Goal: Use online tool/utility: Use online tool/utility

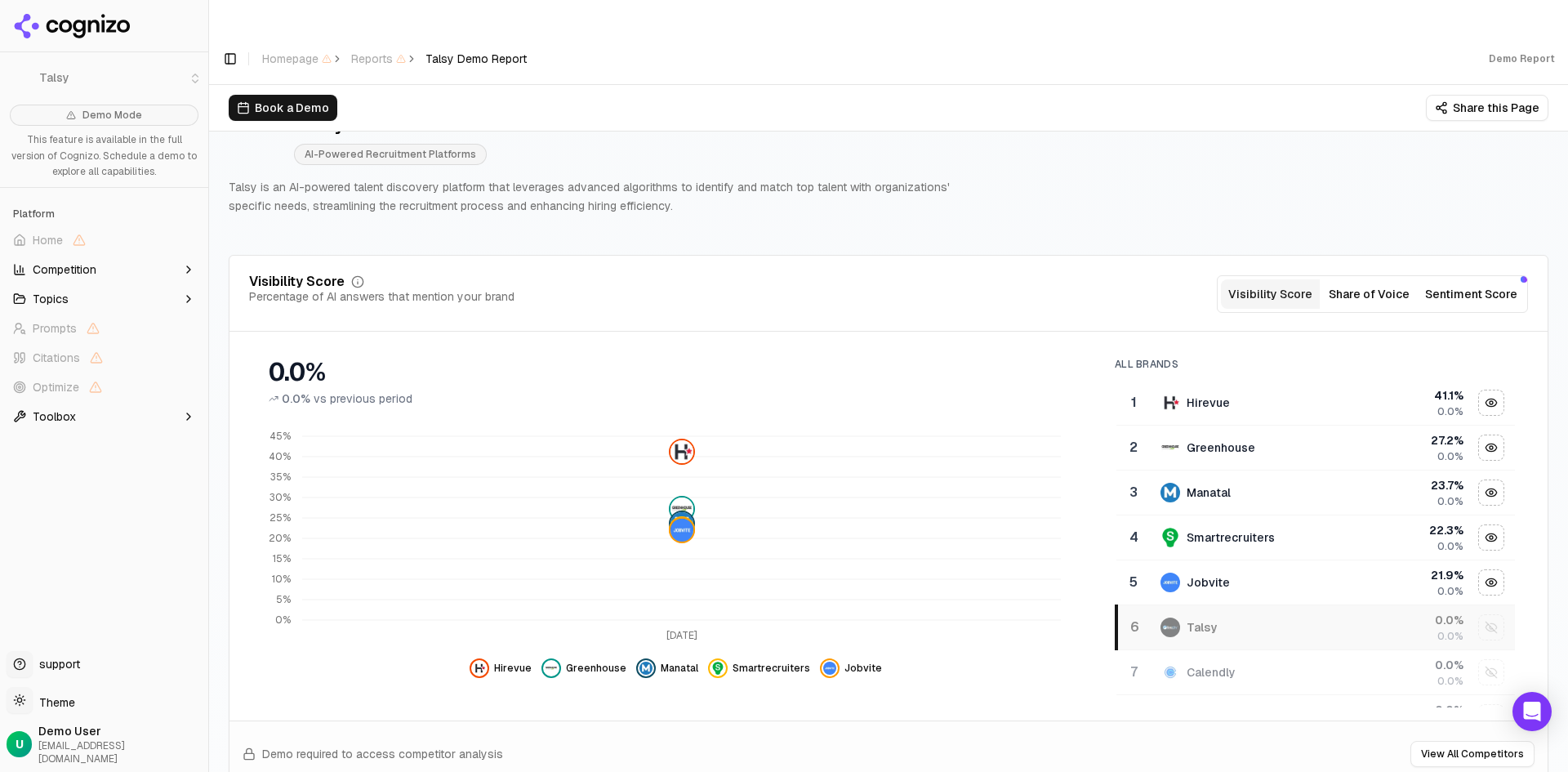
scroll to position [81, 0]
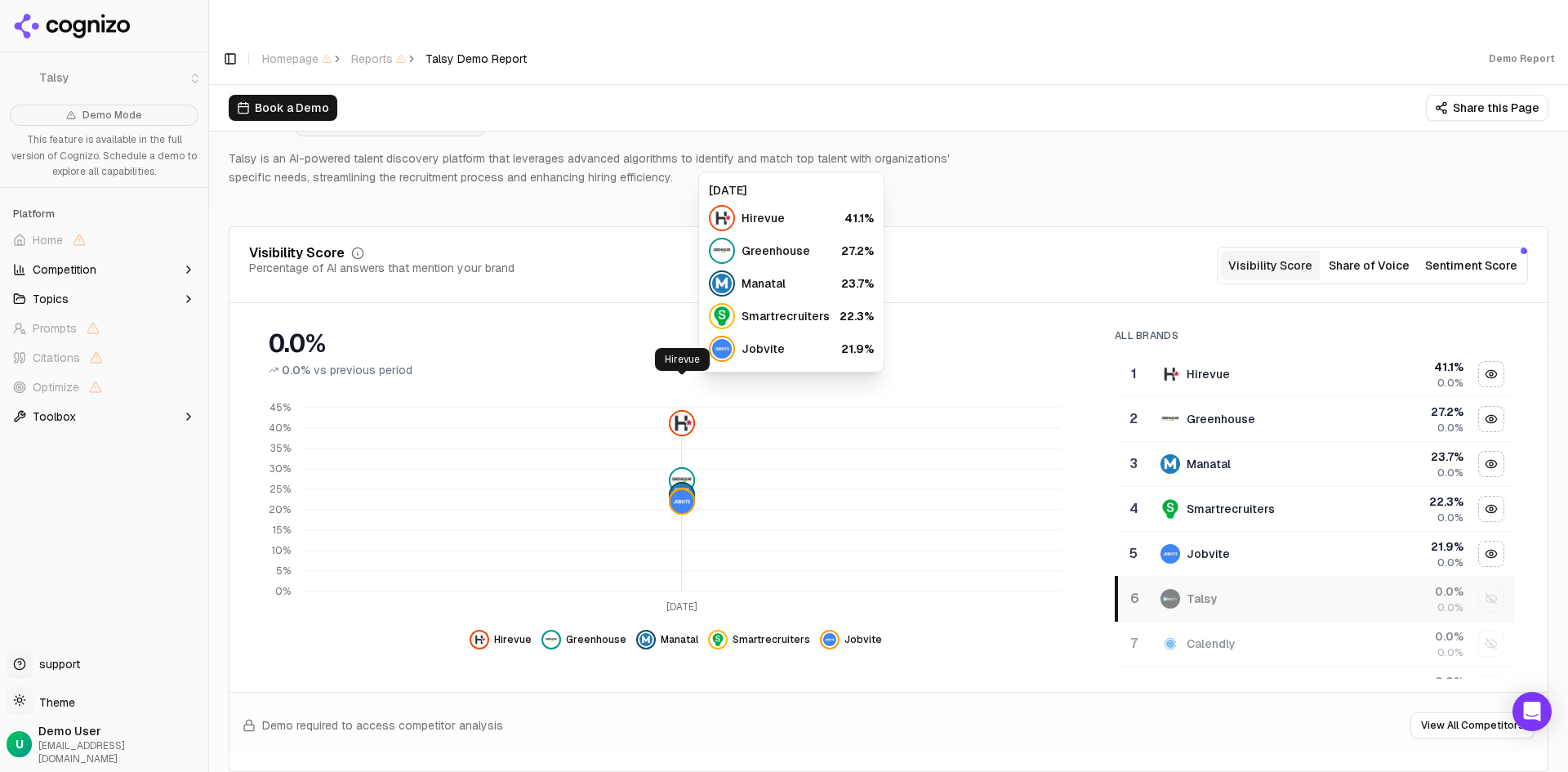
click img
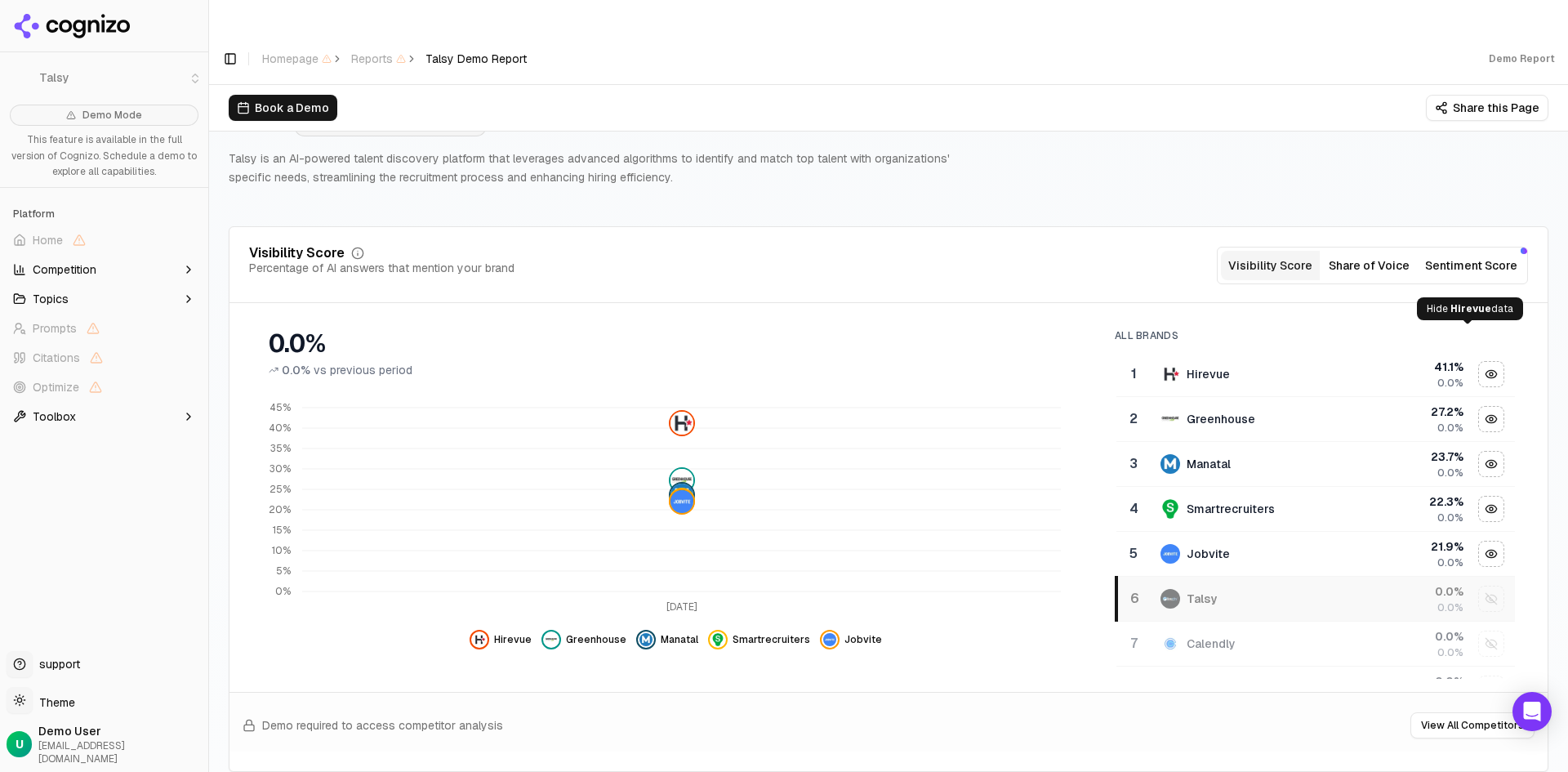
click at [1478, 362] on div "Hide hirevue data" at bounding box center [1491, 374] width 25 height 25
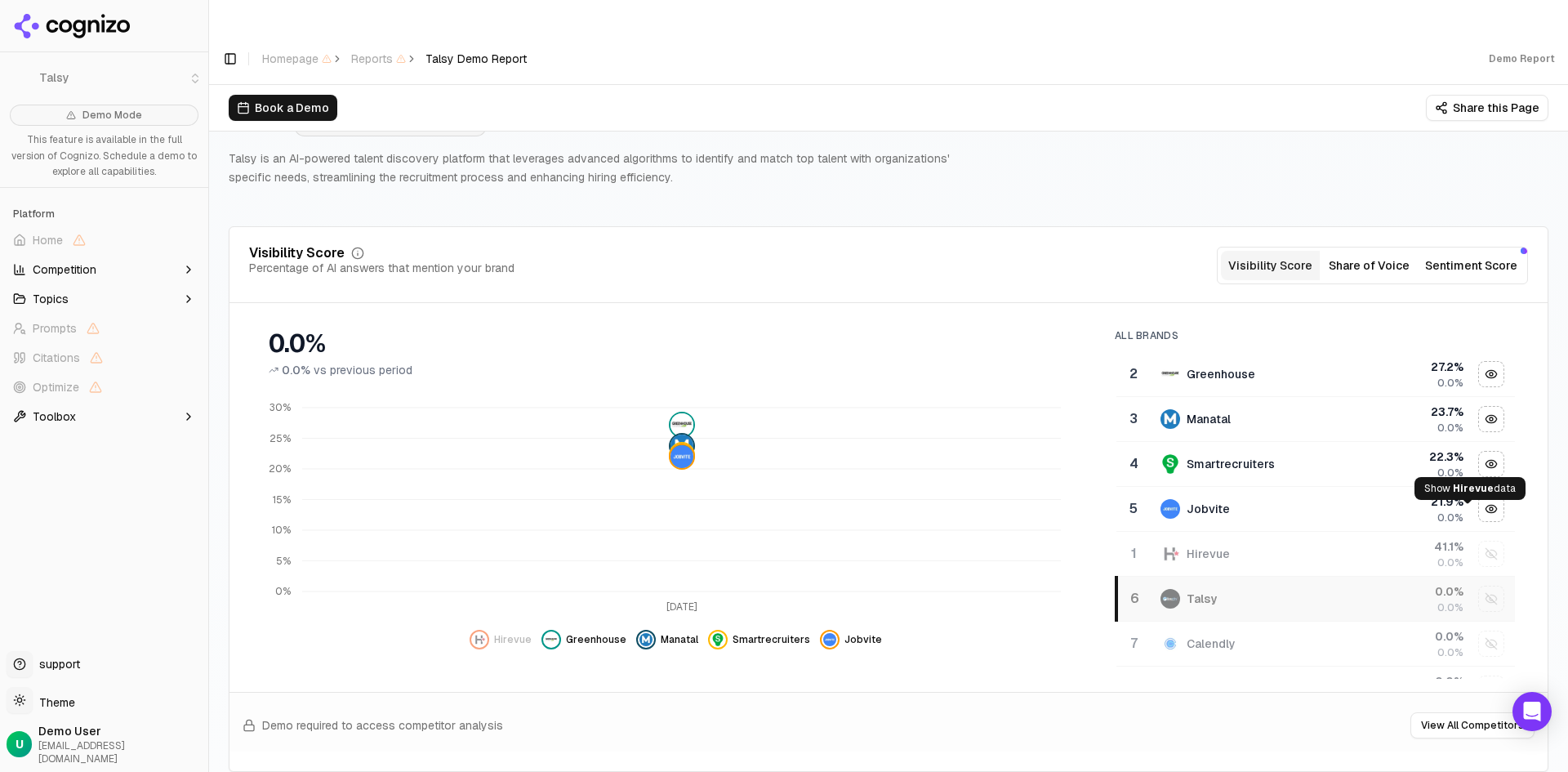
click at [1478, 542] on div "Show hirevue data" at bounding box center [1491, 554] width 25 height 25
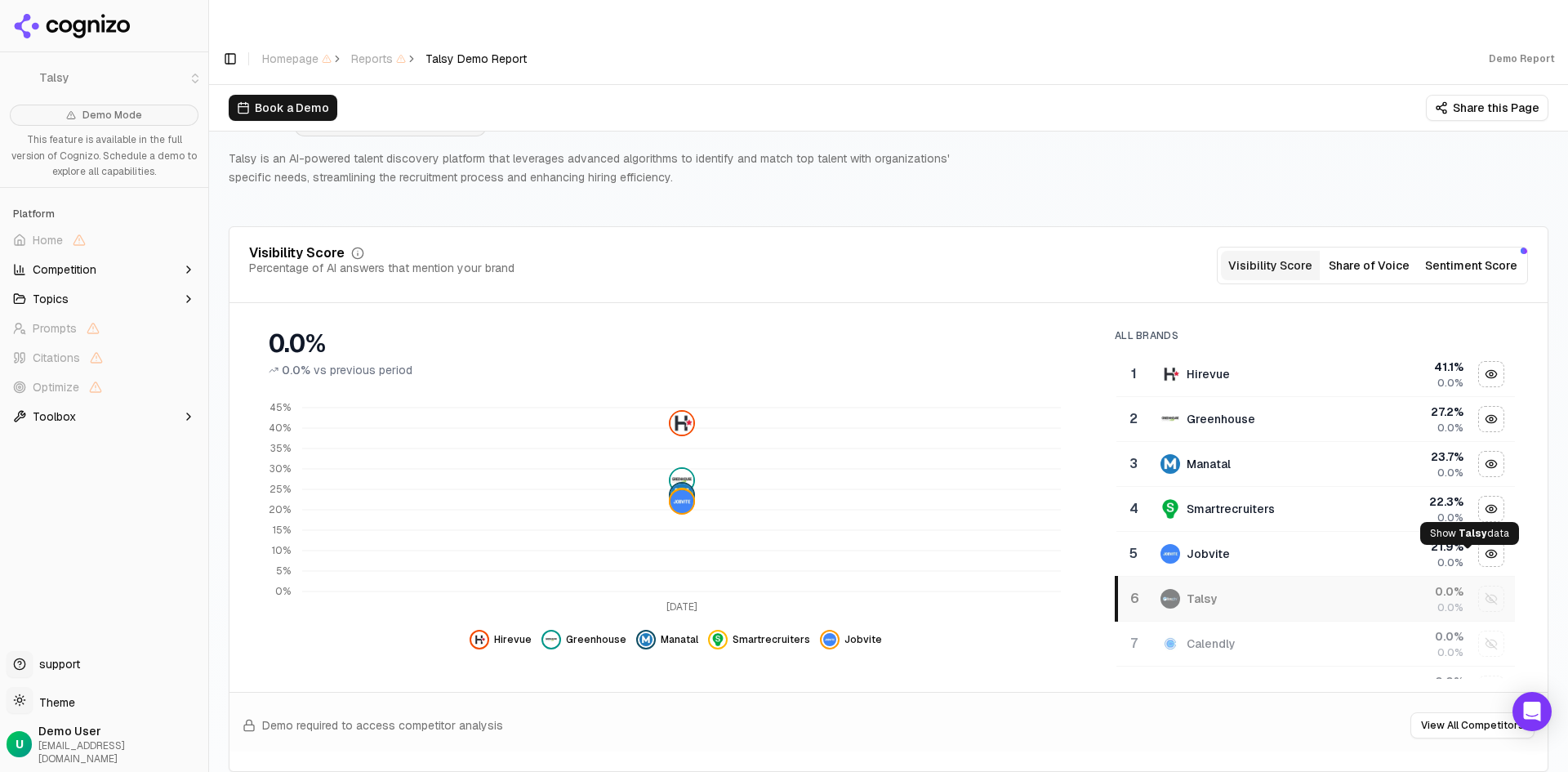
click at [1478, 586] on div "Show talsy data" at bounding box center [1491, 599] width 25 height 25
click at [1478, 631] on div "Show calendly data" at bounding box center [1491, 644] width 25 height 25
click at [1174, 589] on div "Talsy" at bounding box center [1253, 599] width 187 height 20
click at [1174, 589] on div "Calendly" at bounding box center [1253, 599] width 187 height 20
click at [1270, 589] on div "Talsy" at bounding box center [1253, 599] width 187 height 20
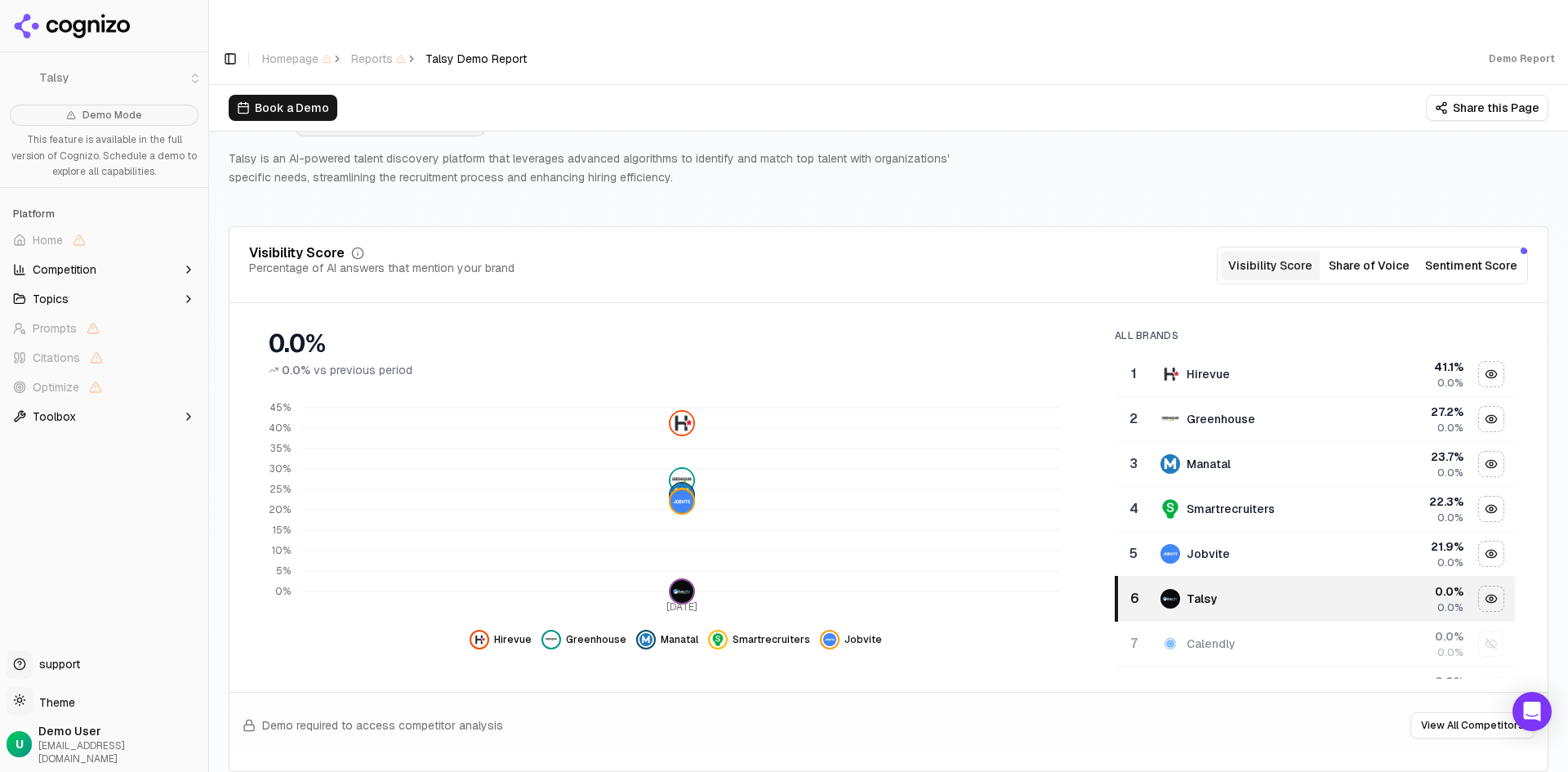
click at [1269, 589] on div "Talsy" at bounding box center [1253, 599] width 187 height 20
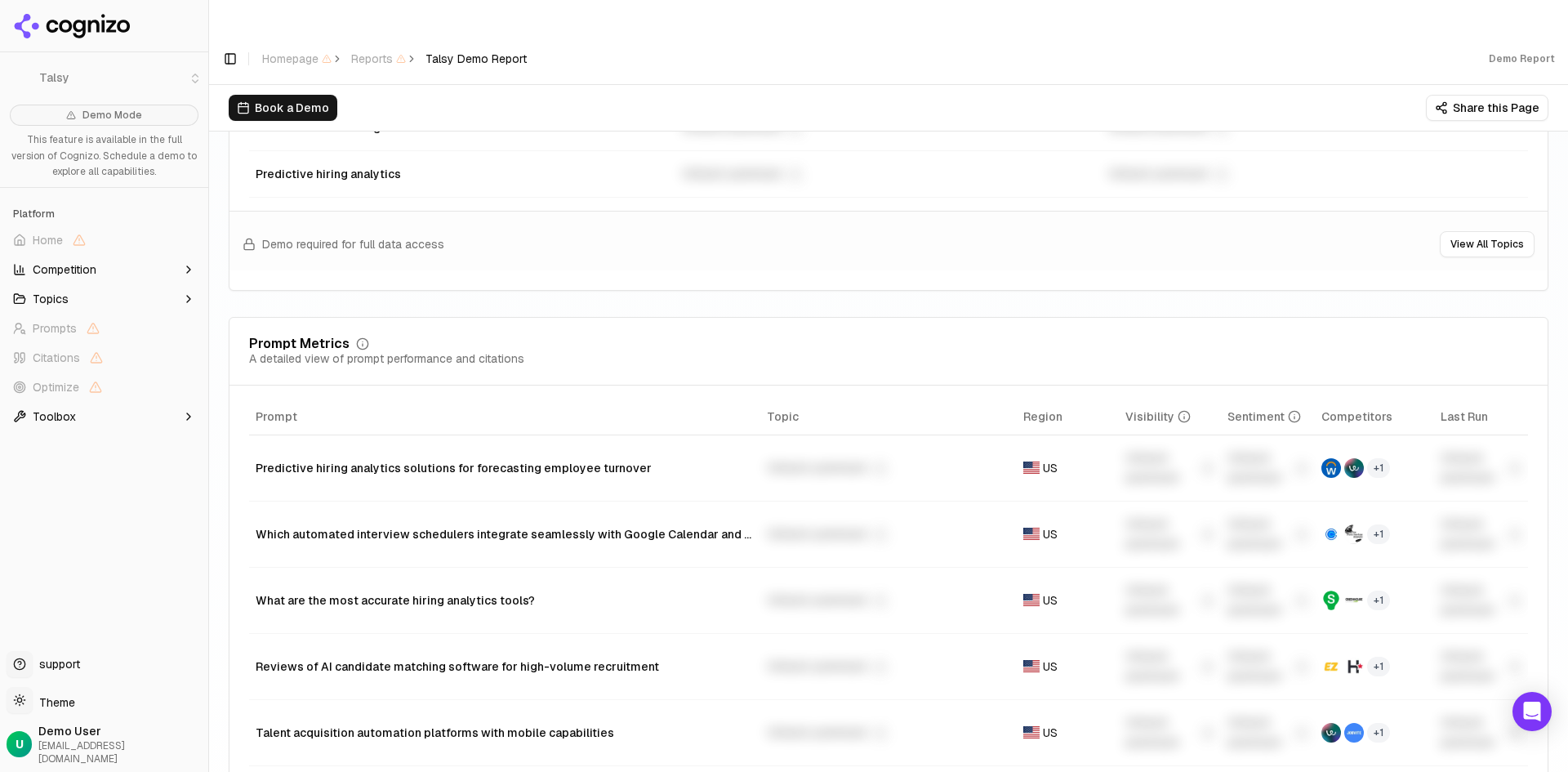
scroll to position [1062, 0]
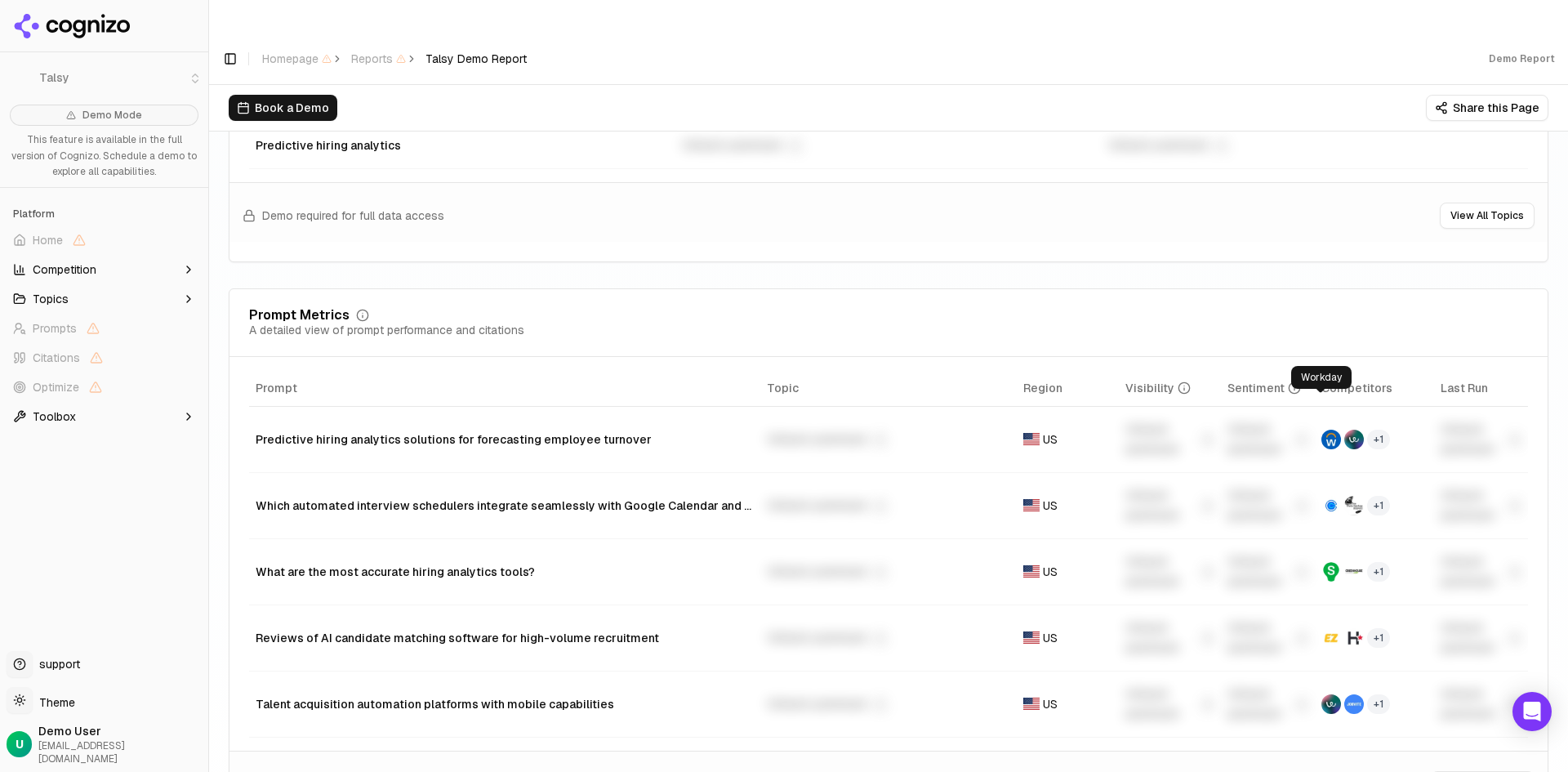
click at [1325, 430] on img "Data table" at bounding box center [1331, 440] width 20 height 20
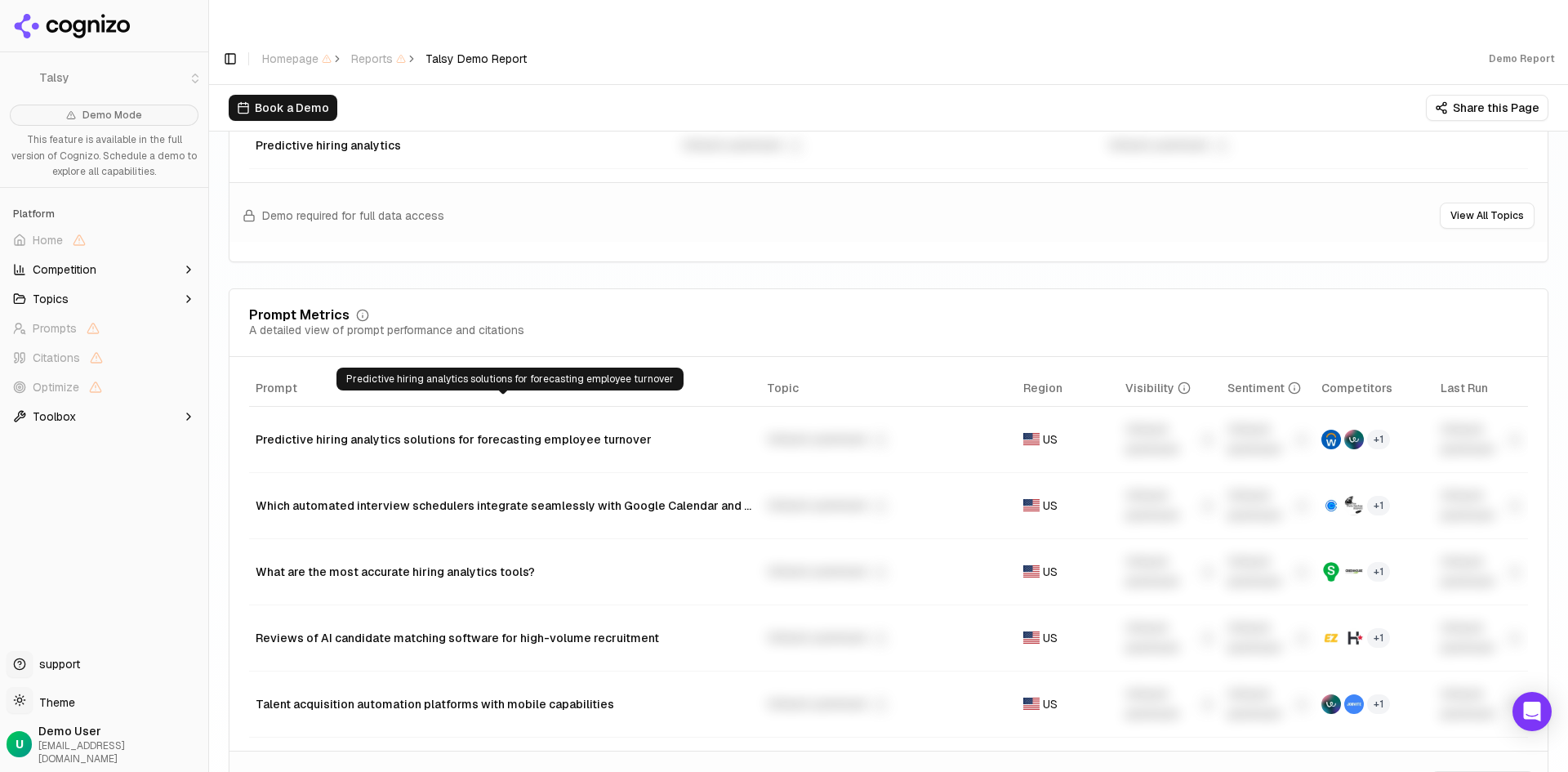
click at [530, 432] on div "Predictive hiring analytics solutions for forecasting employee turnover" at bounding box center [505, 440] width 498 height 16
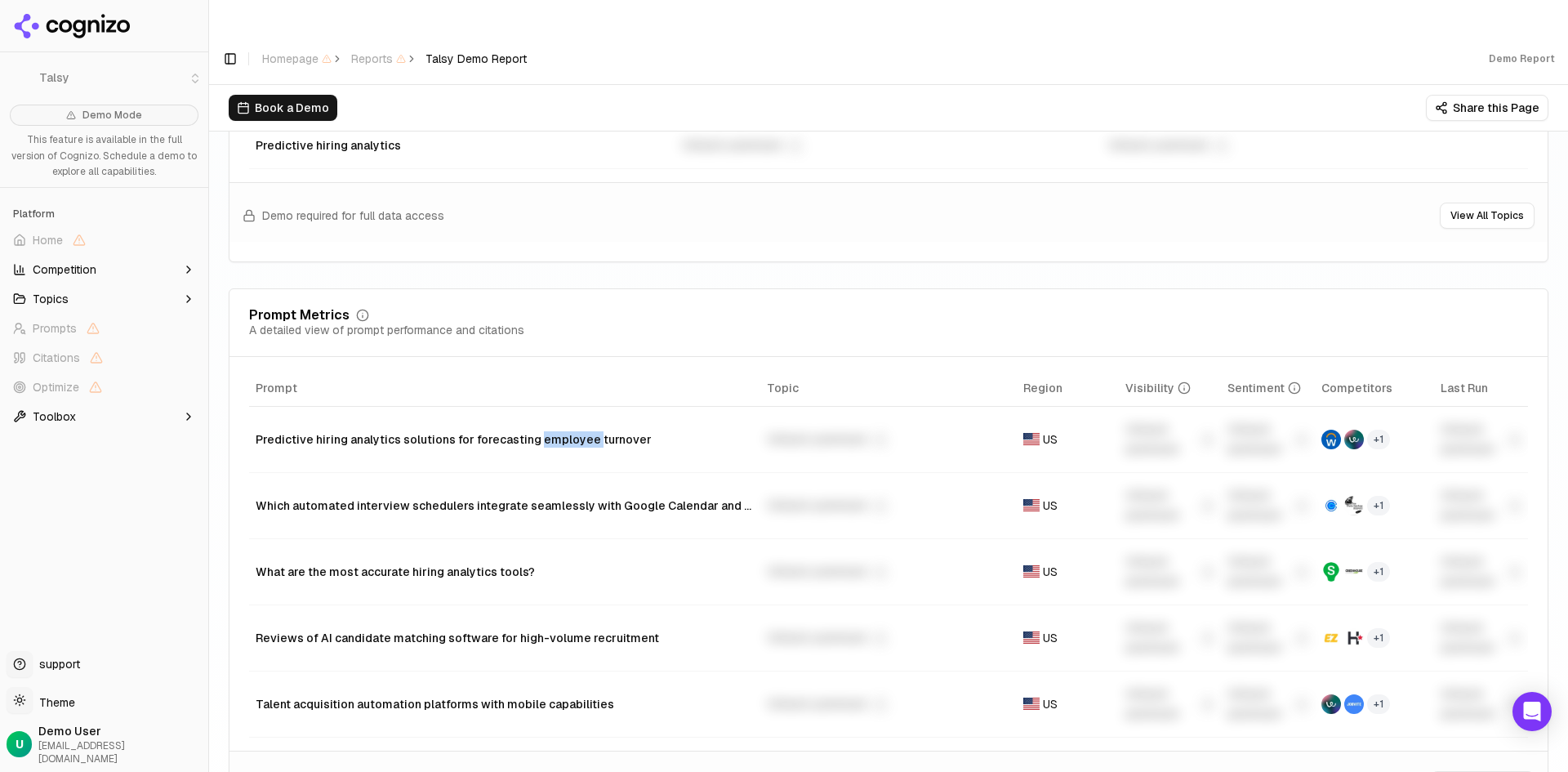
click at [530, 432] on div "Predictive hiring analytics solutions for forecasting employee turnover" at bounding box center [505, 440] width 498 height 16
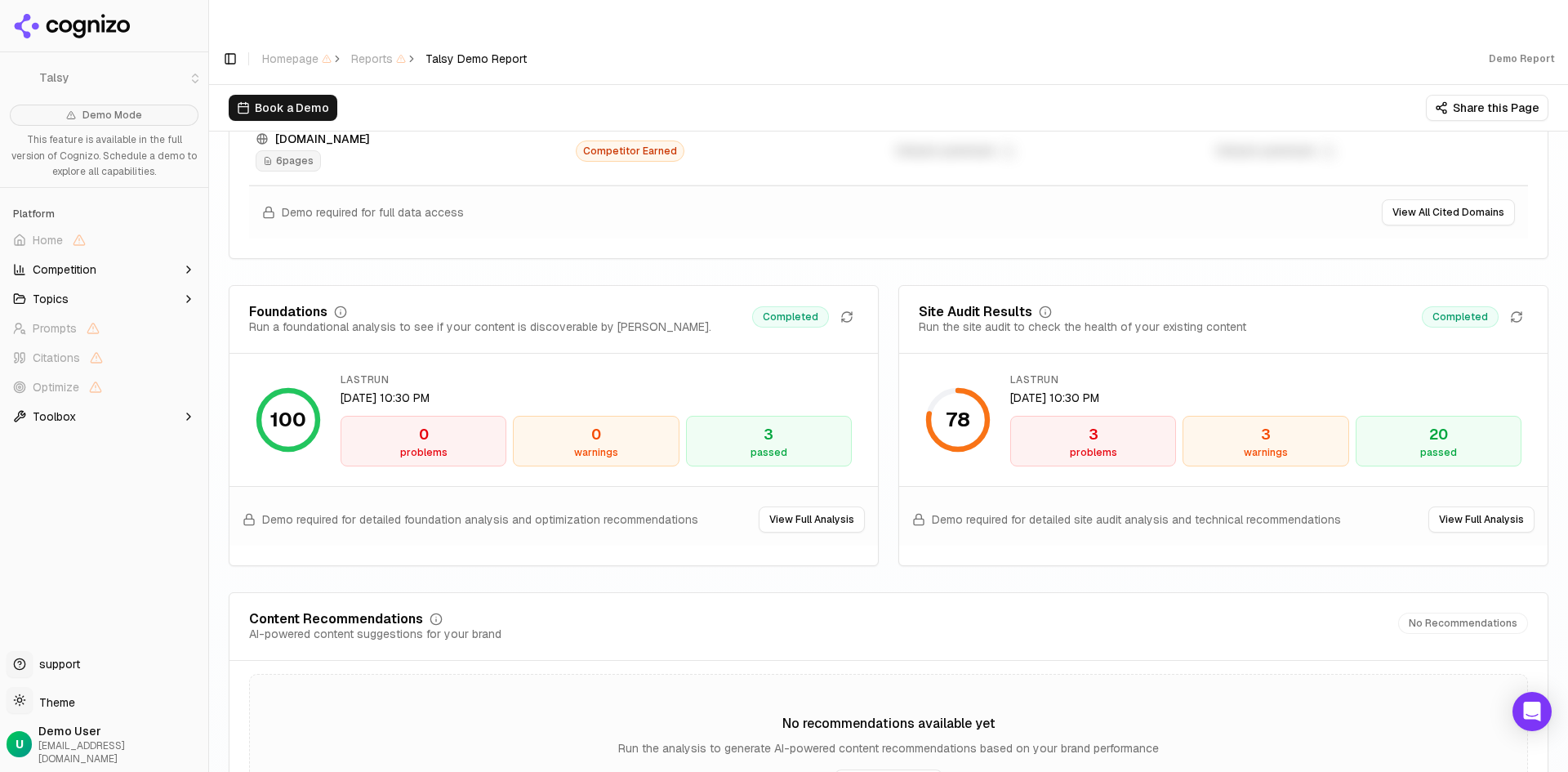
scroll to position [2206, 0]
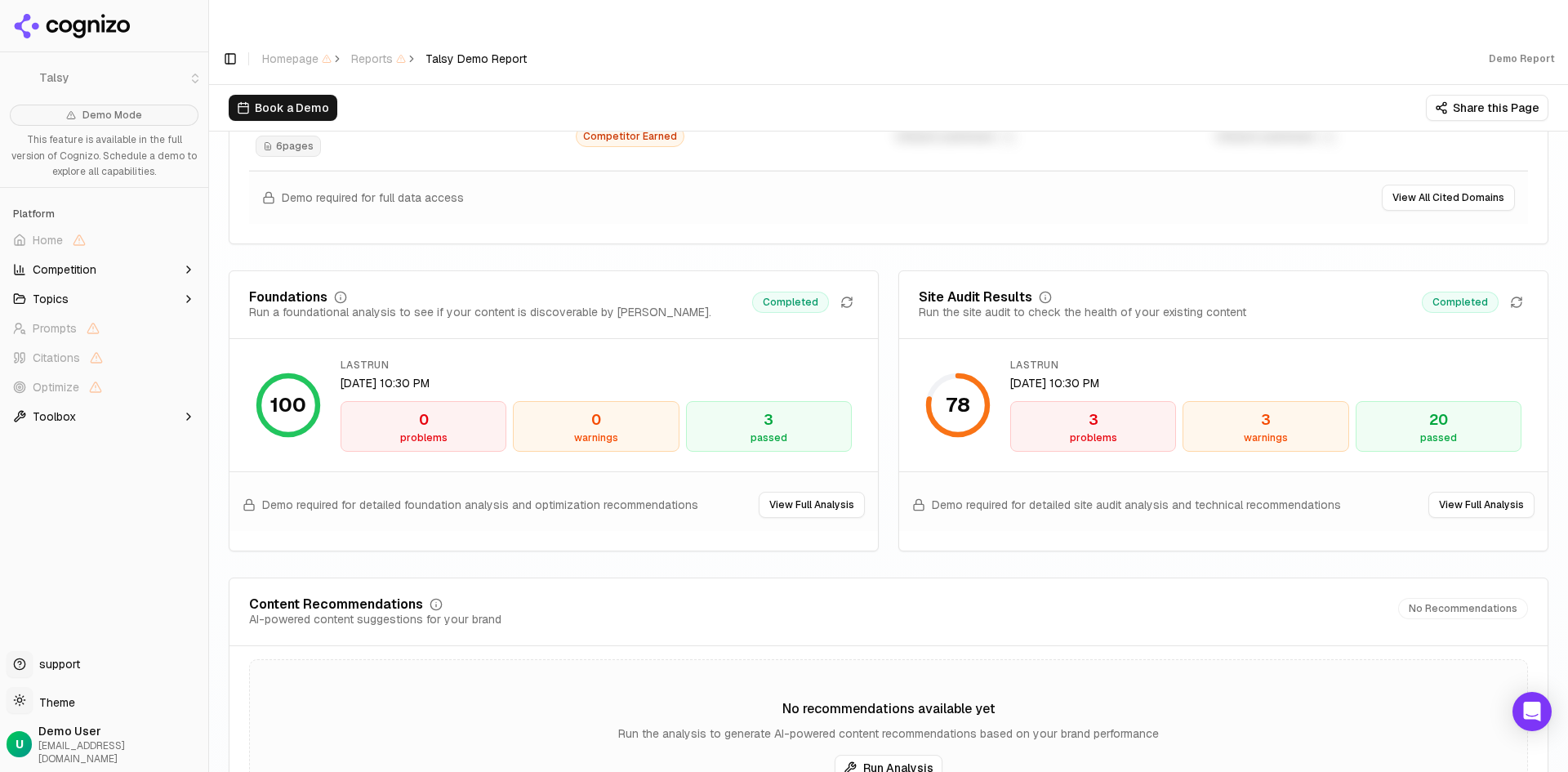
click at [933, 372] on div "78" at bounding box center [957, 404] width 65 height 65
click at [1274, 409] on div "3" at bounding box center [1266, 420] width 151 height 23
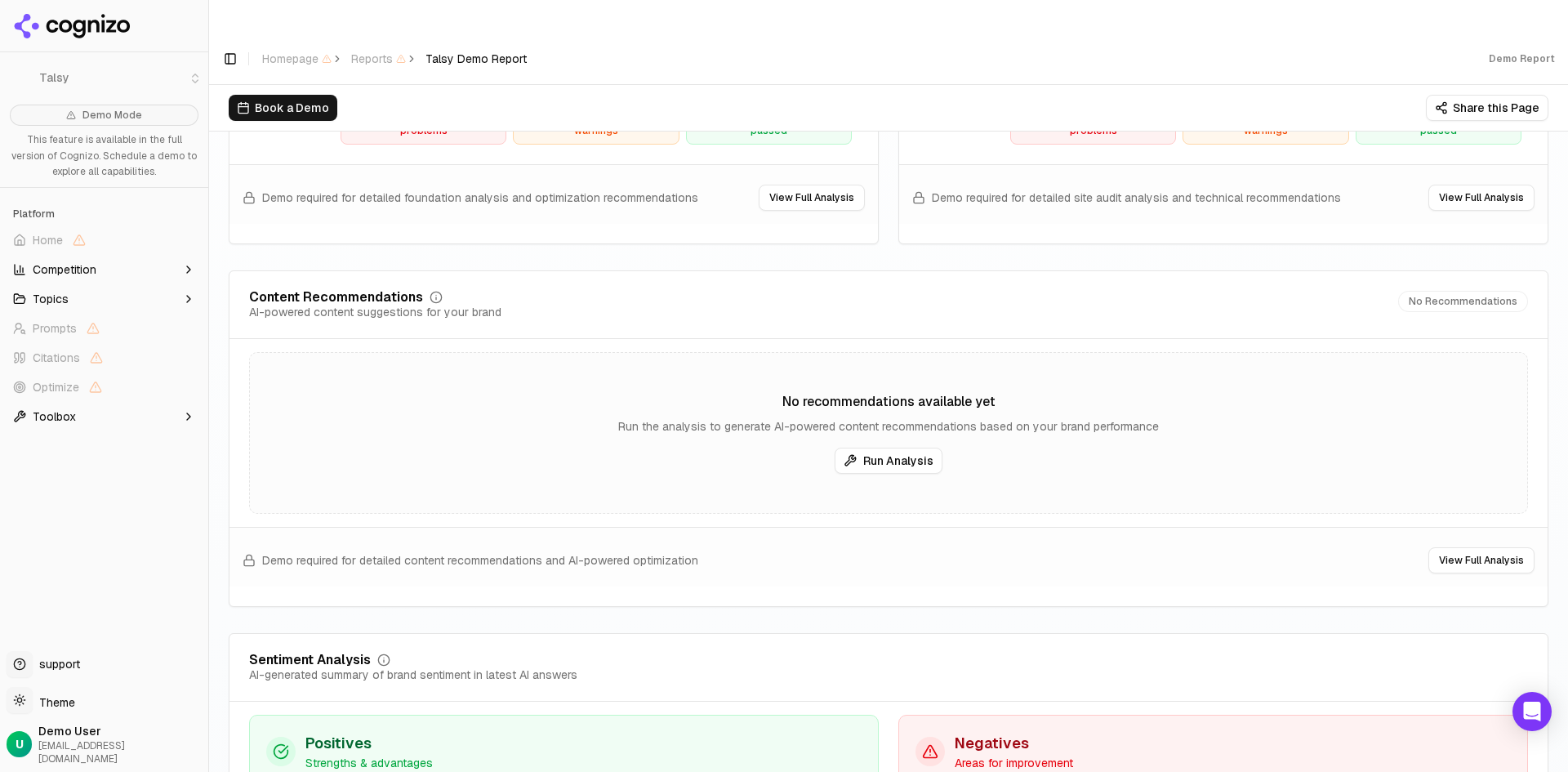
scroll to position [2532, 0]
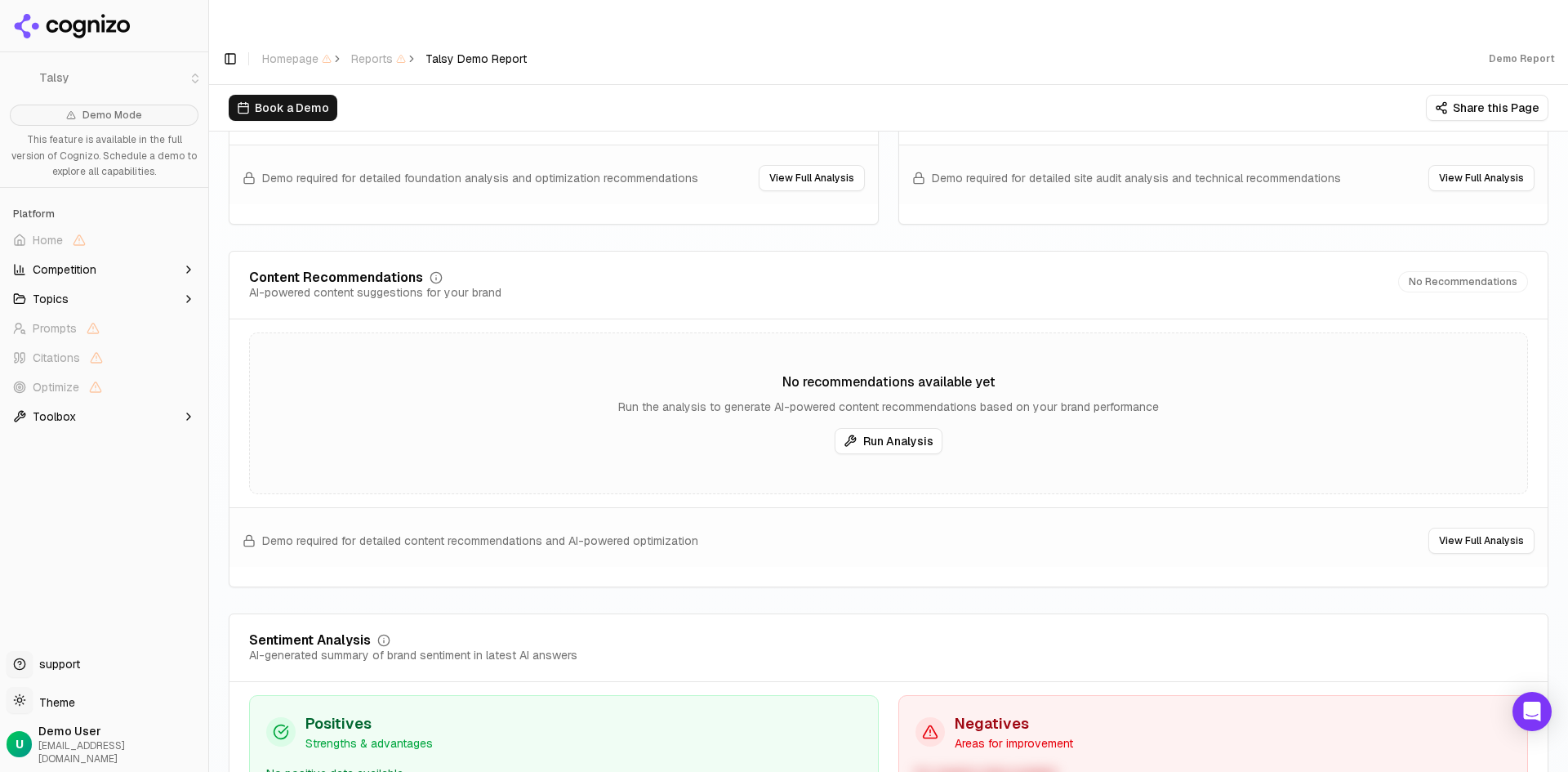
click at [888, 393] on div "No recommendations available yet Run the analysis to generate AI-powered conten…" at bounding box center [888, 413] width 1279 height 162
click at [886, 428] on button "Run Analysis" at bounding box center [888, 441] width 108 height 26
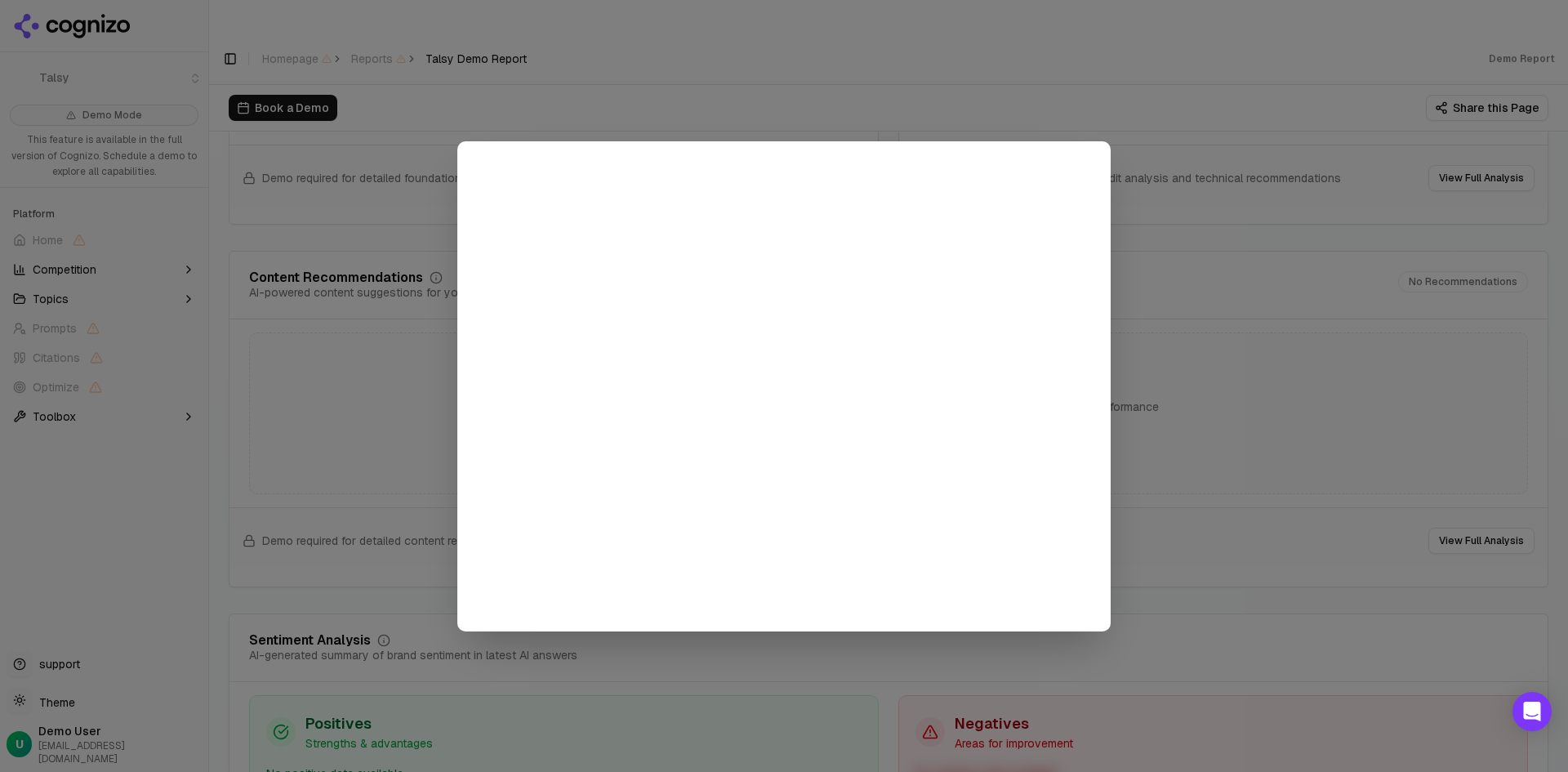
click at [334, 400] on div at bounding box center [784, 386] width 1568 height 772
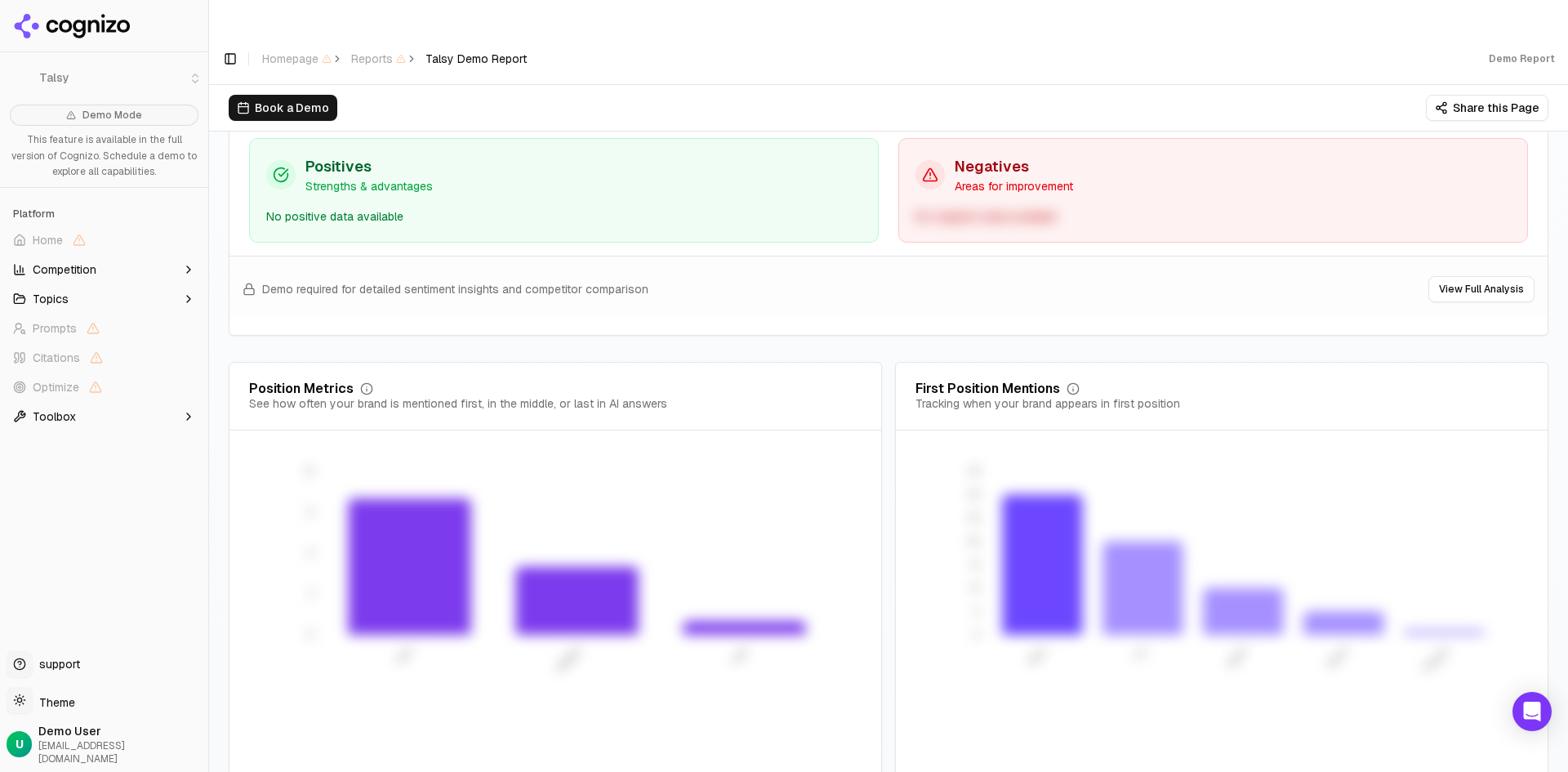
scroll to position [3094, 0]
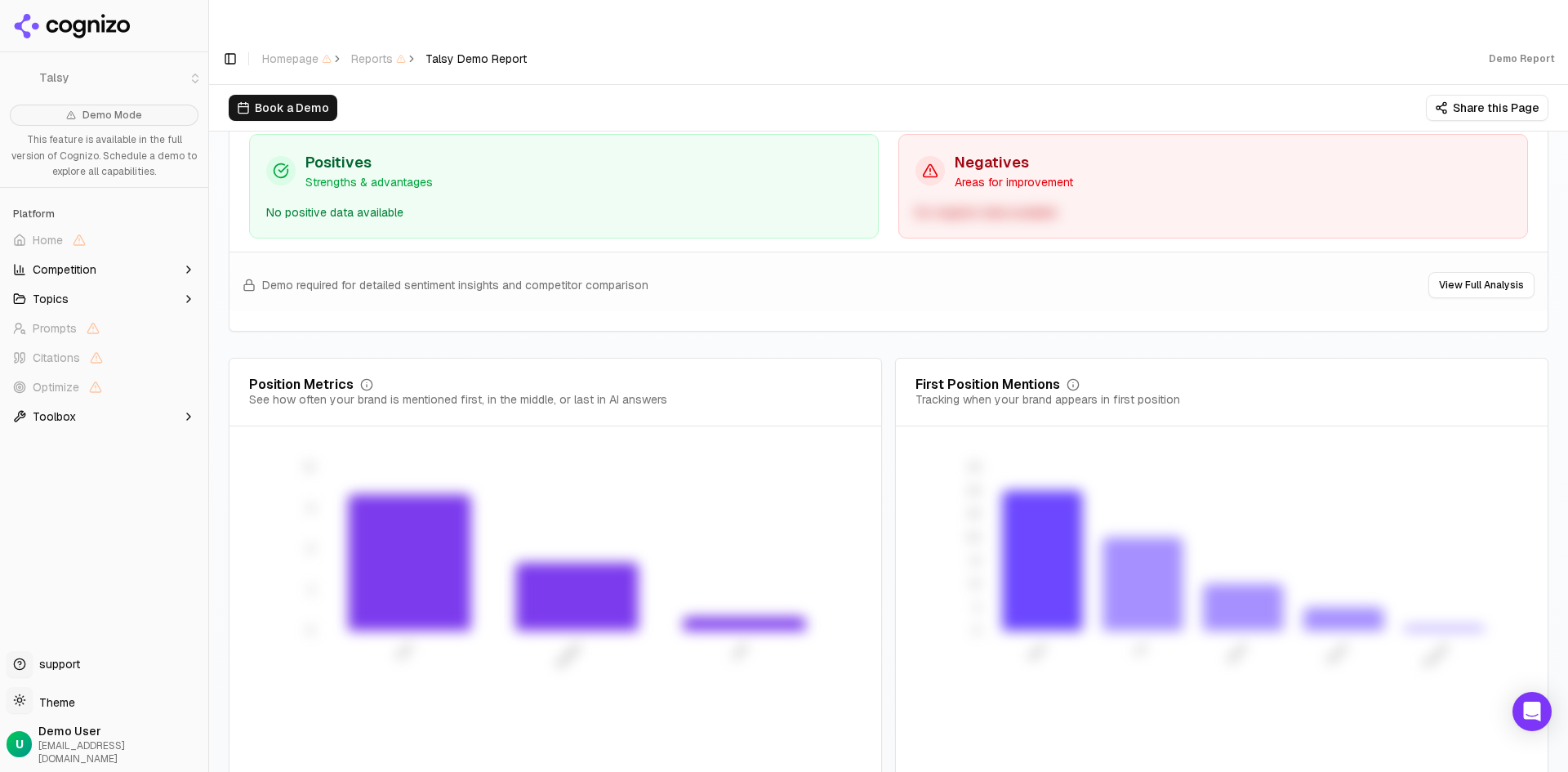
click at [77, 301] on button "Topics" at bounding box center [104, 299] width 195 height 26
click at [151, 263] on button "Competition" at bounding box center [104, 270] width 195 height 26
click at [143, 111] on span "Demo Mode" at bounding box center [104, 115] width 189 height 21
click at [154, 155] on p "This feature is available in the full version of Cognizo. Schedule a demo to ex…" at bounding box center [104, 156] width 189 height 49
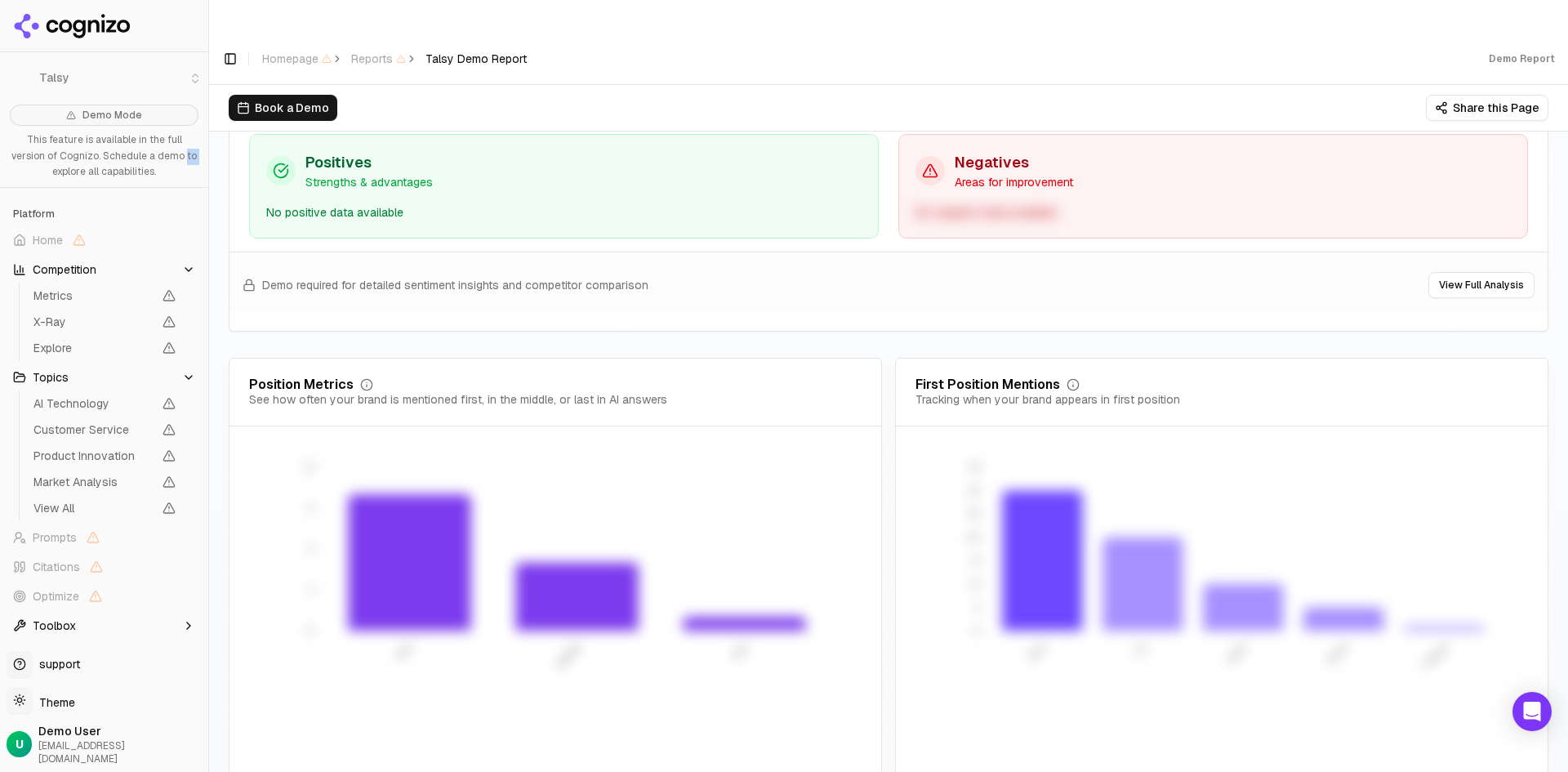
click at [154, 155] on p "This feature is available in the full version of Cognizo. Schedule a demo to ex…" at bounding box center [104, 156] width 189 height 49
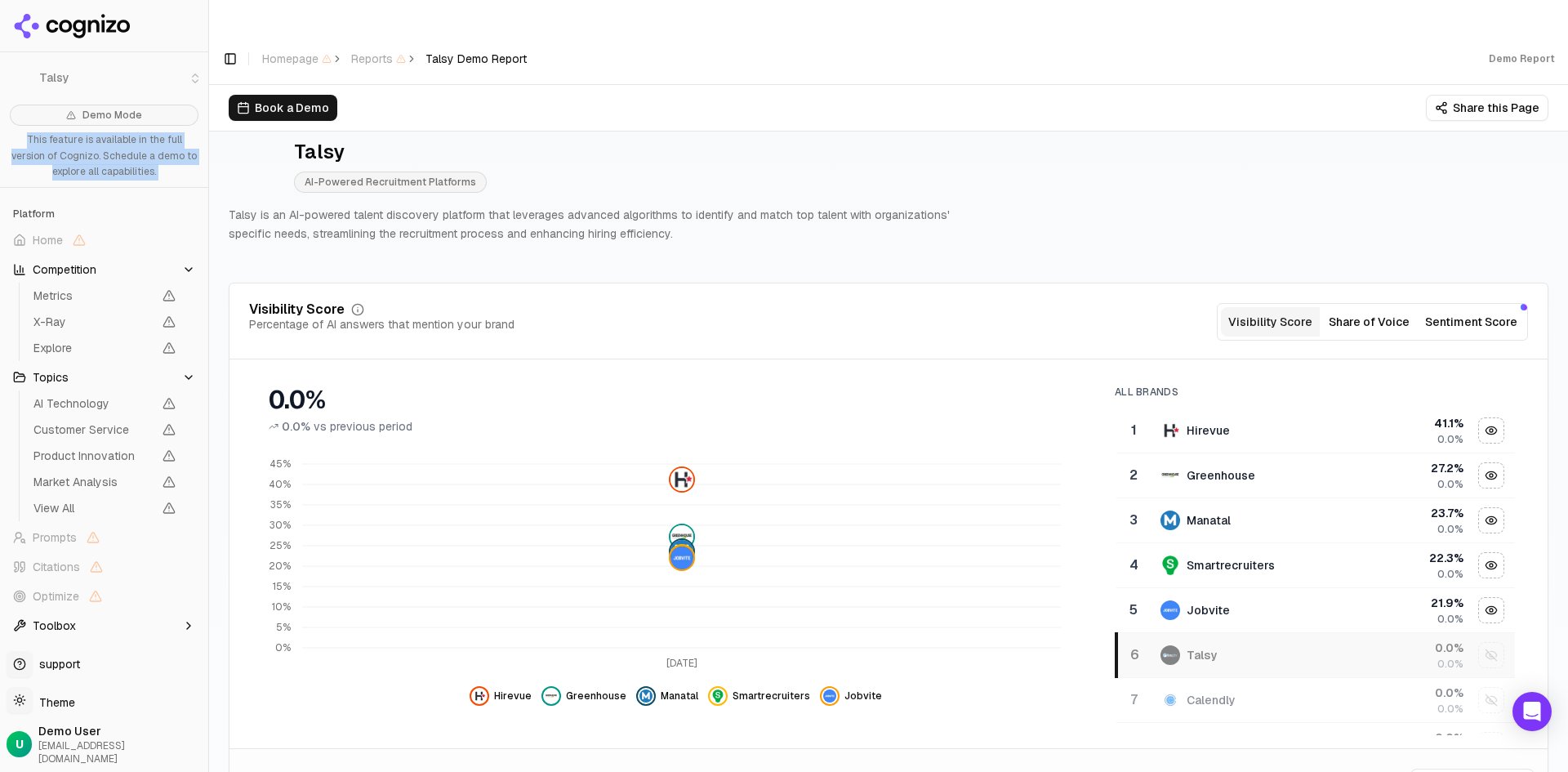
scroll to position [0, 0]
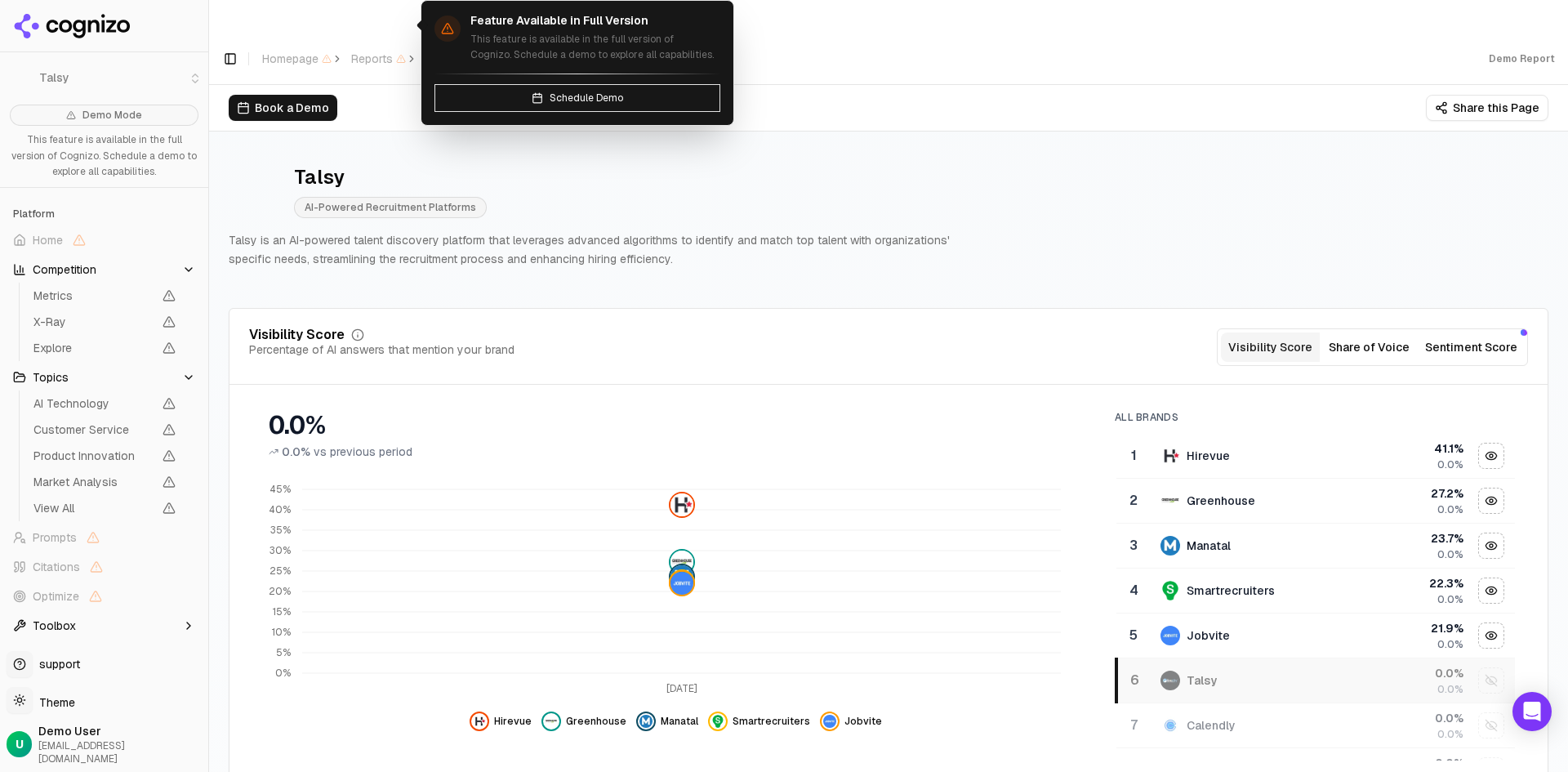
click at [372, 51] on span "Reports" at bounding box center [378, 59] width 55 height 16
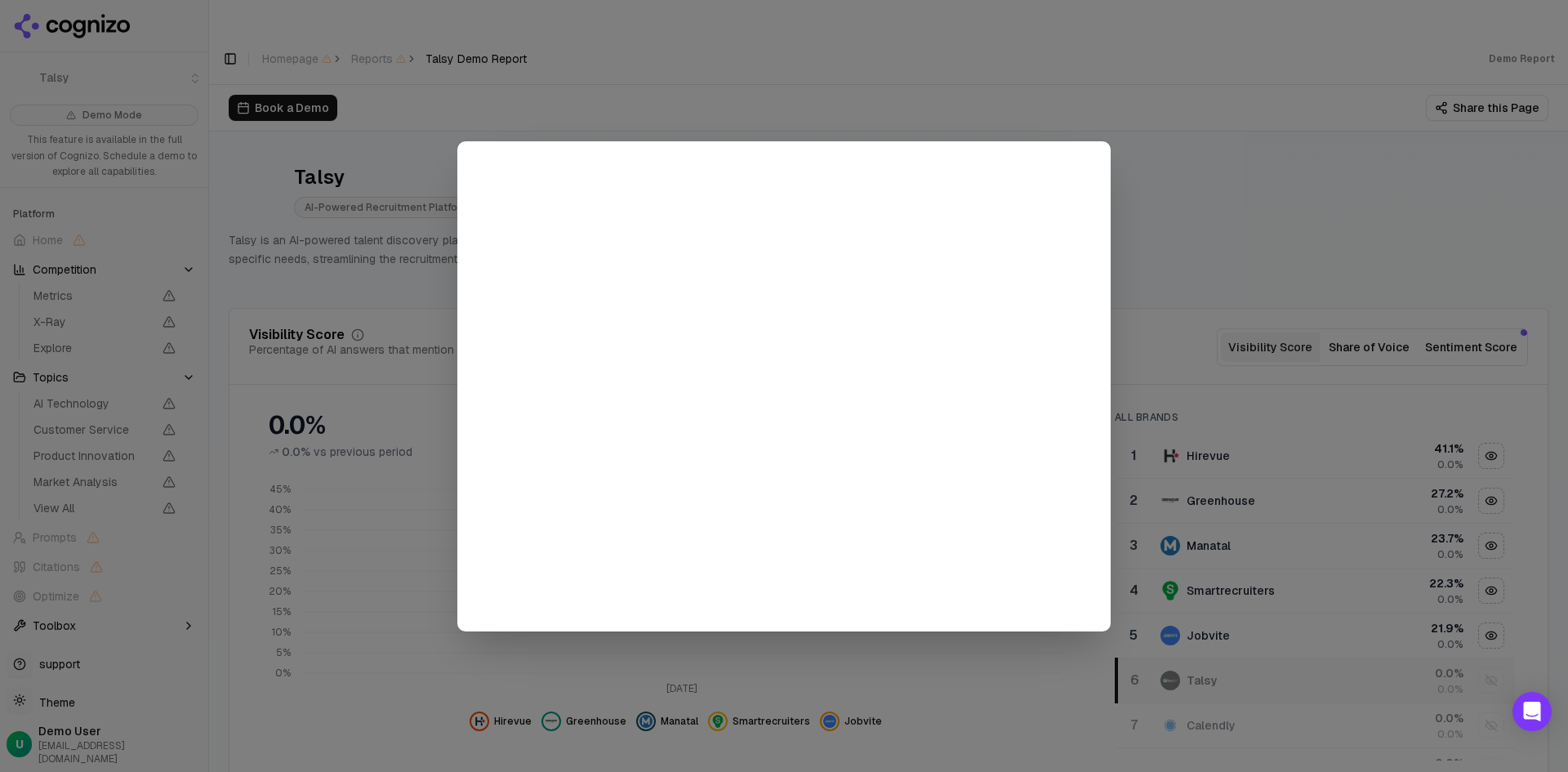
click at [707, 72] on div at bounding box center [784, 386] width 1568 height 772
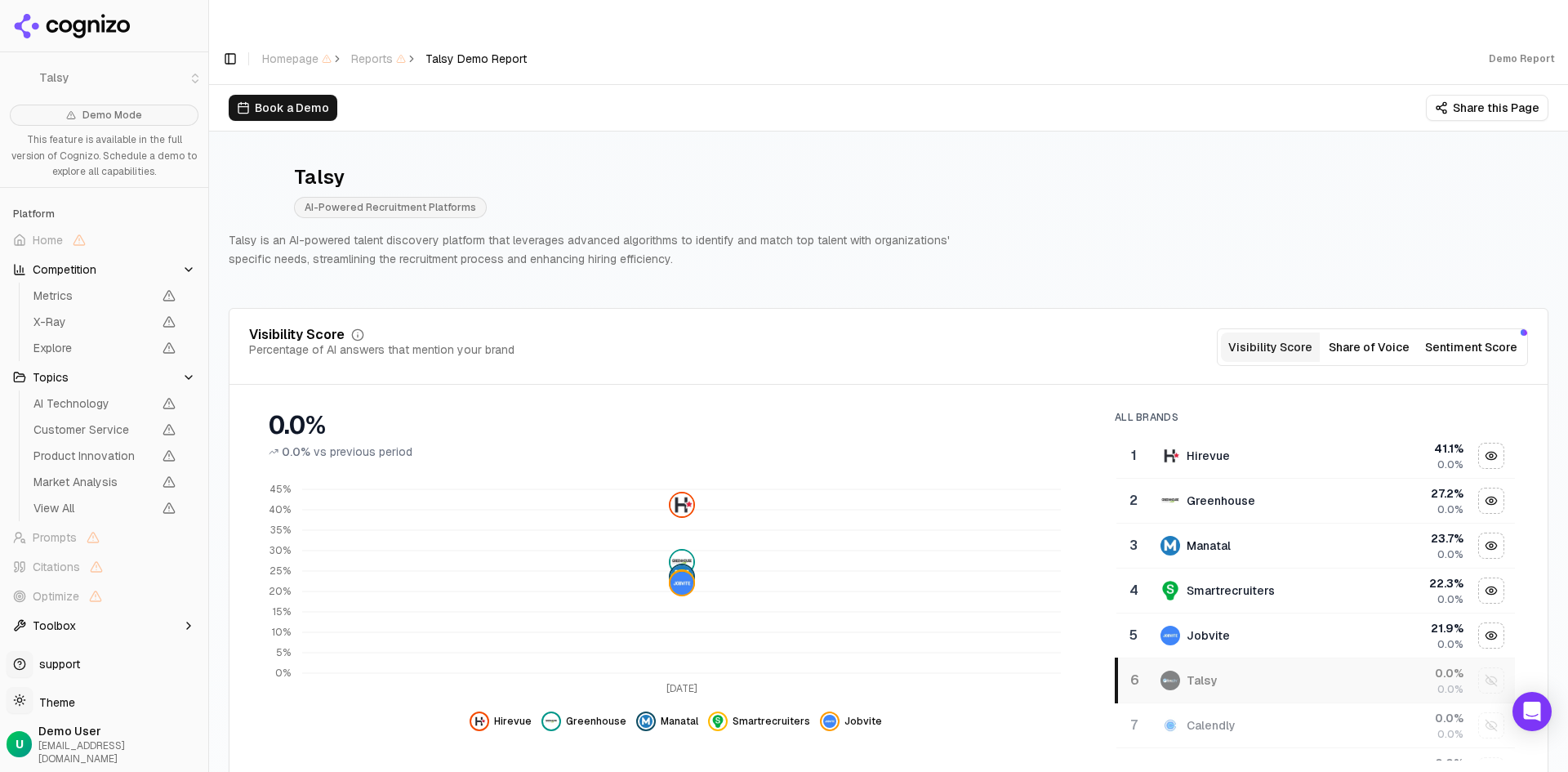
click at [1333, 332] on button "Share of Voice" at bounding box center [1369, 347] width 99 height 30
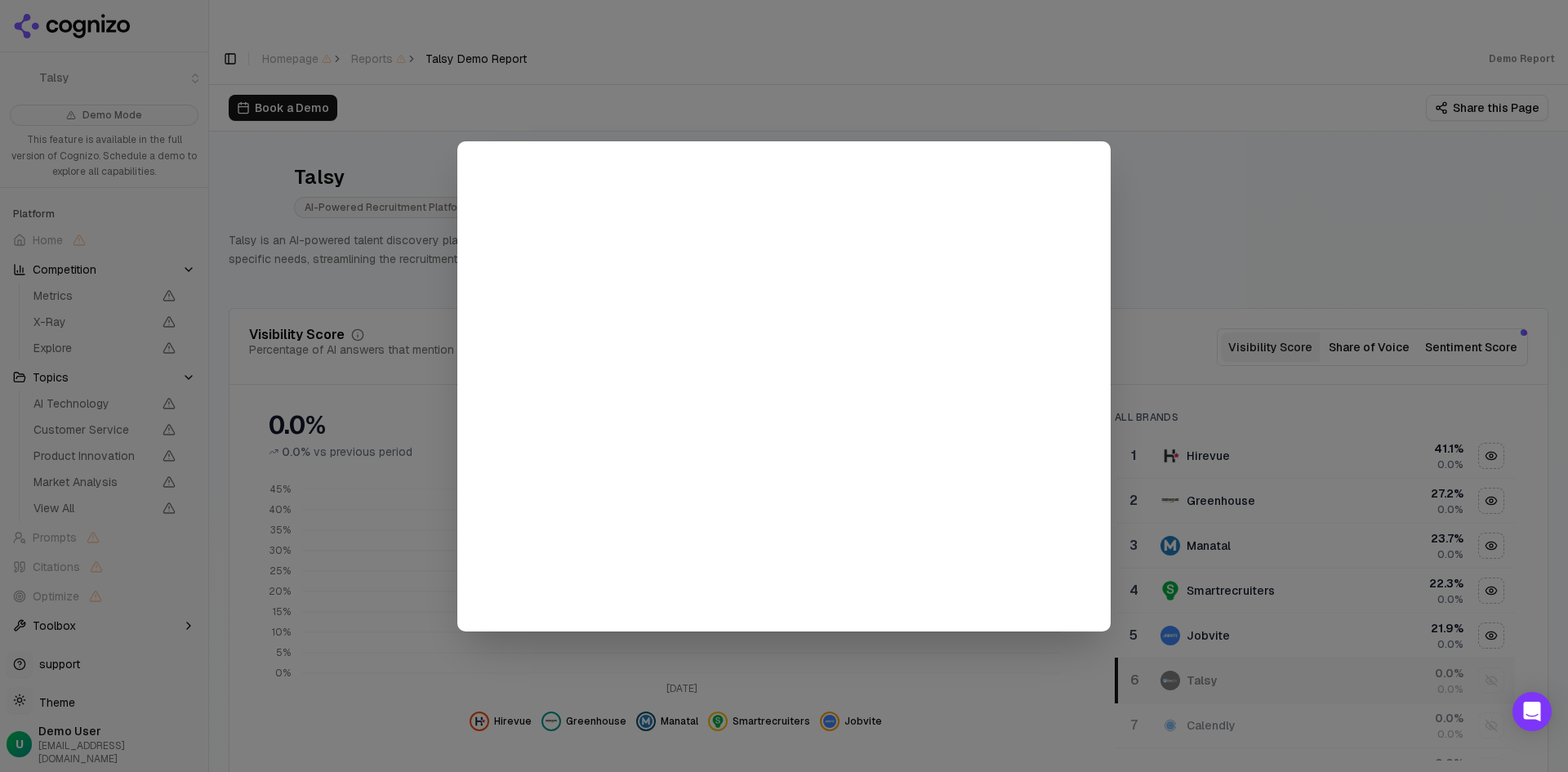
click at [1192, 208] on div at bounding box center [784, 386] width 1568 height 772
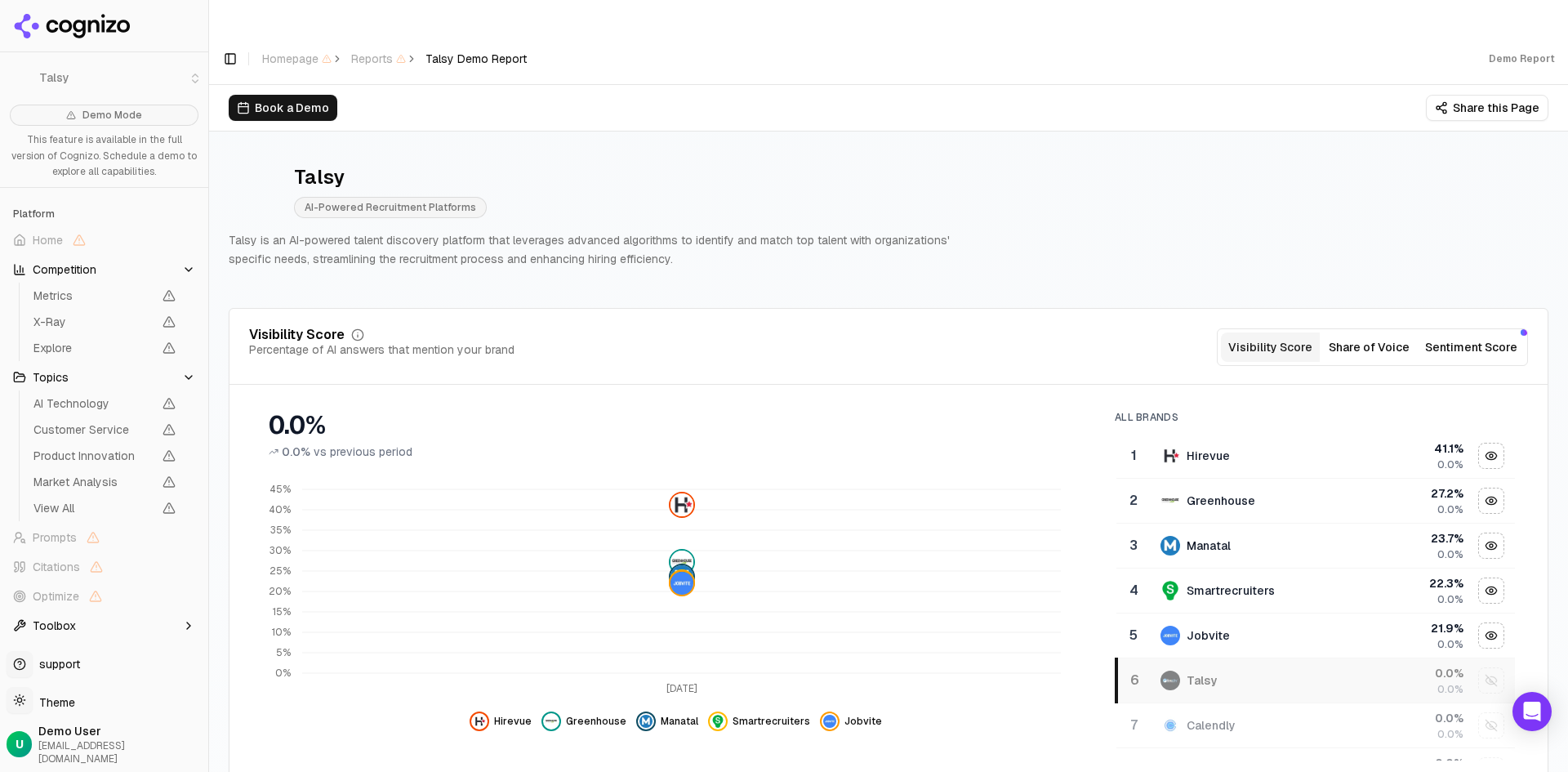
click at [1464, 332] on button "Sentiment Score" at bounding box center [1471, 347] width 105 height 30
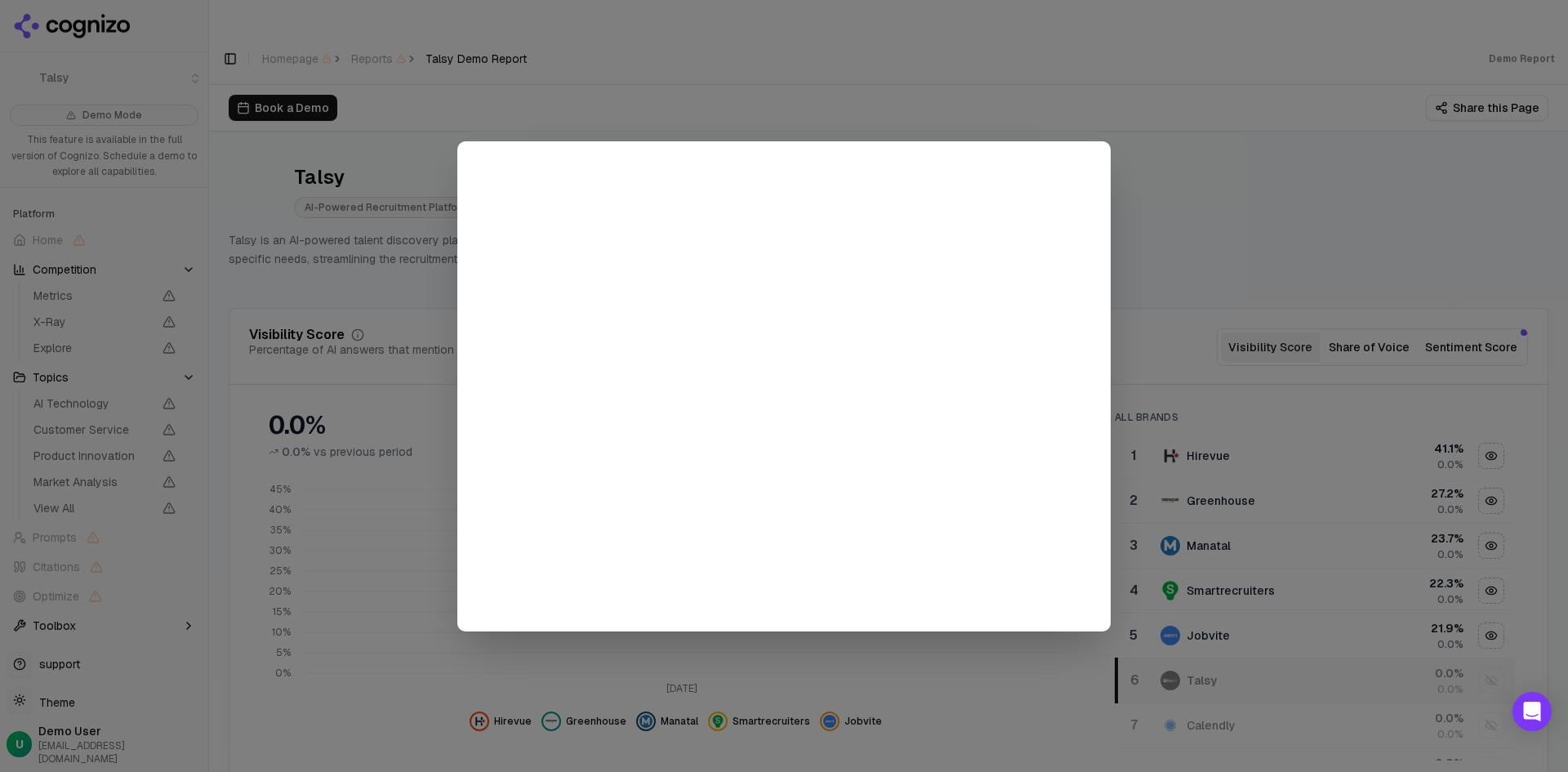
click at [398, 349] on div at bounding box center [784, 386] width 1568 height 772
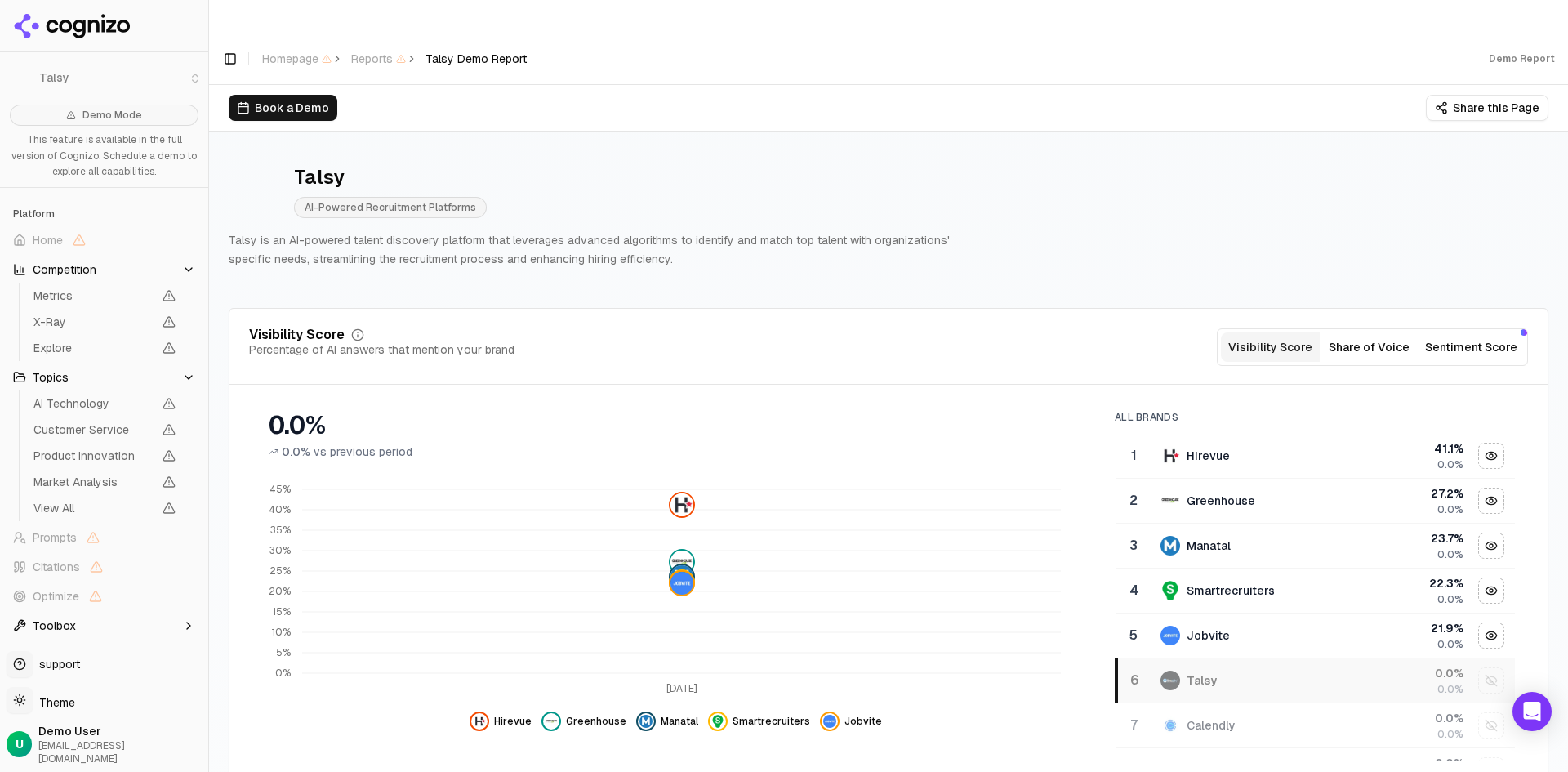
click at [190, 75] on li "Talsy" at bounding box center [104, 79] width 208 height 39
click at [203, 79] on button "Toggle Sidebar" at bounding box center [208, 386] width 13 height 772
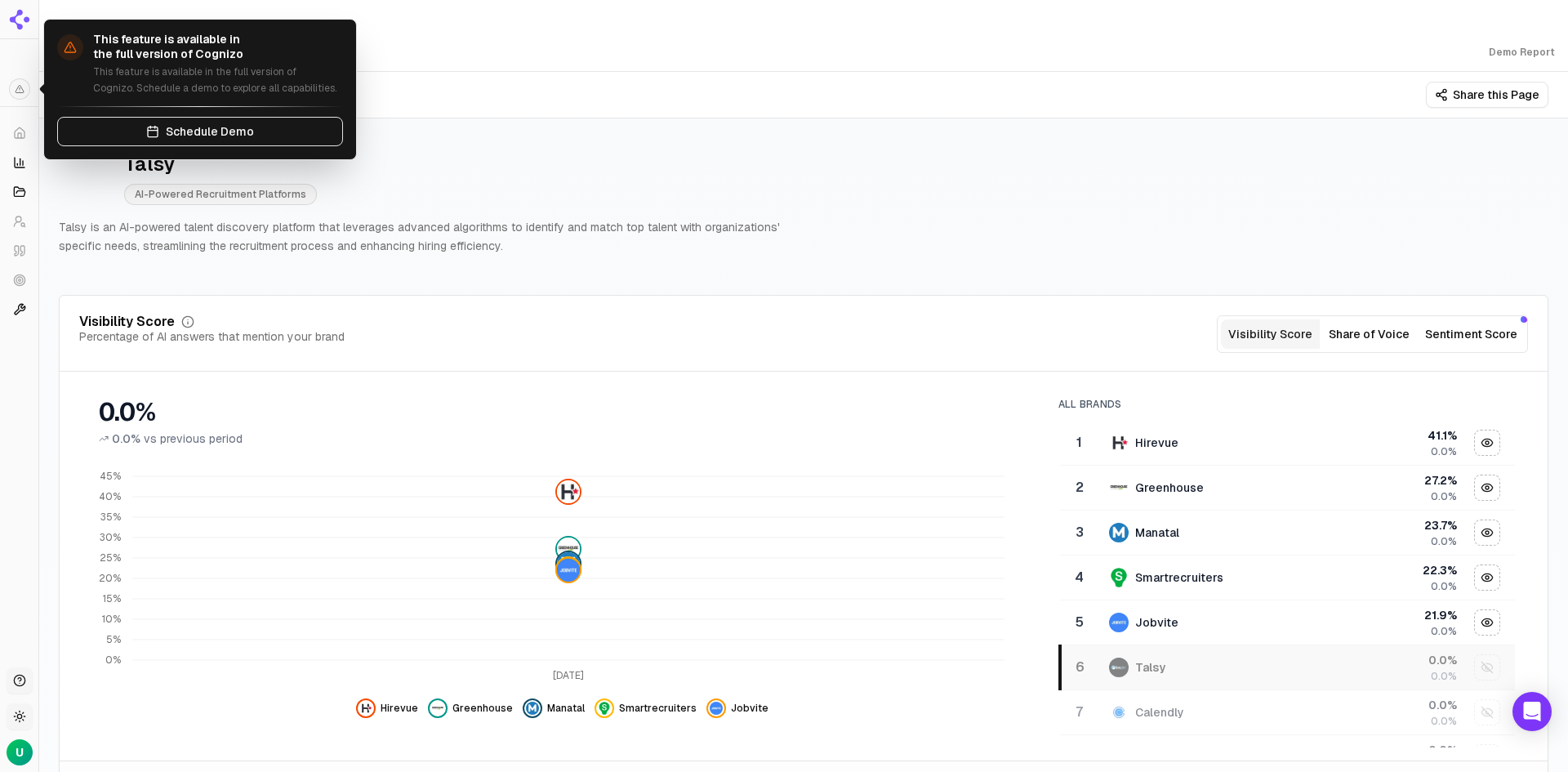
click at [16, 90] on span at bounding box center [20, 89] width 21 height 21
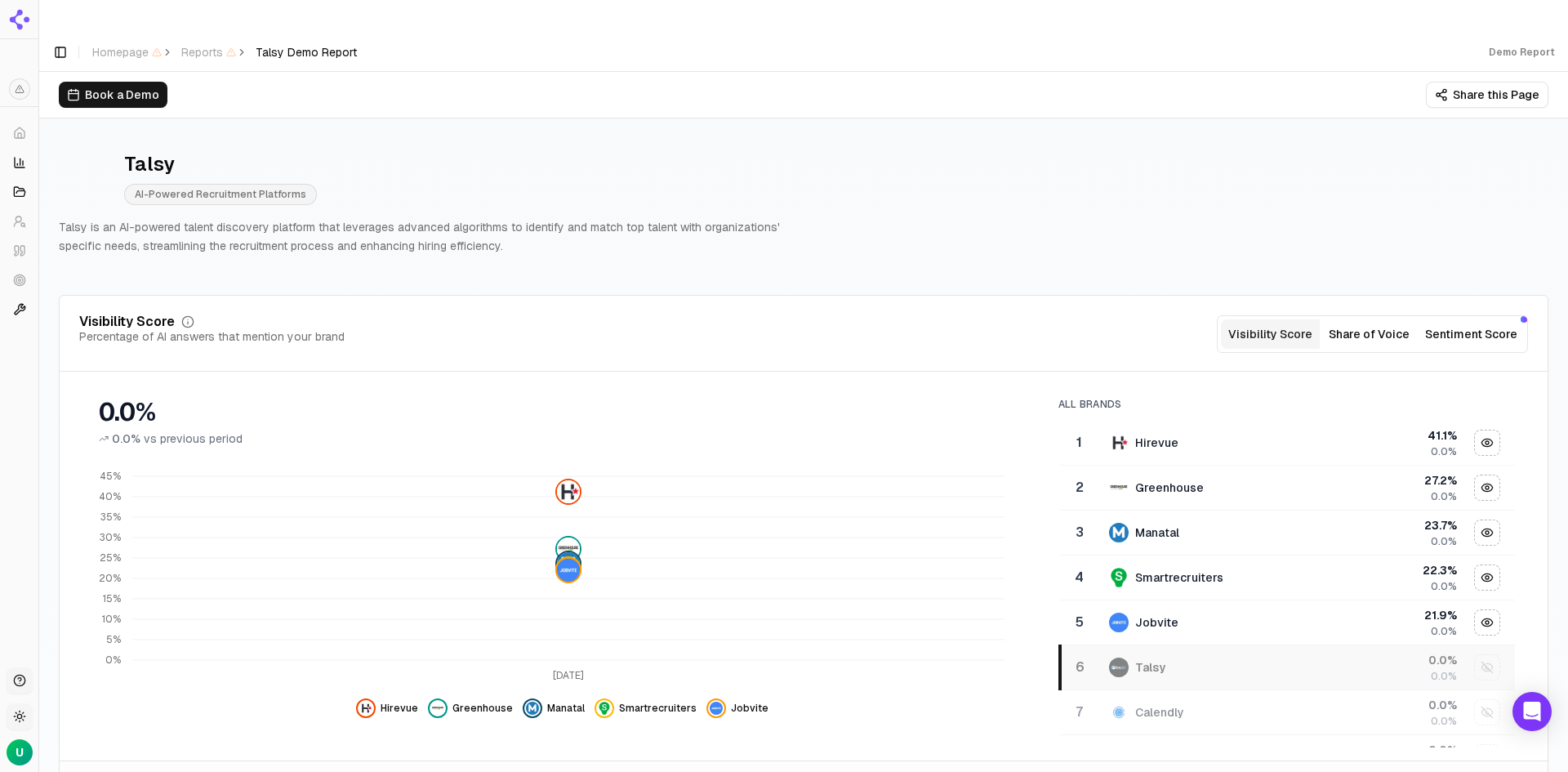
click at [33, 57] on button "Toggle Sidebar" at bounding box center [39, 386] width 13 height 772
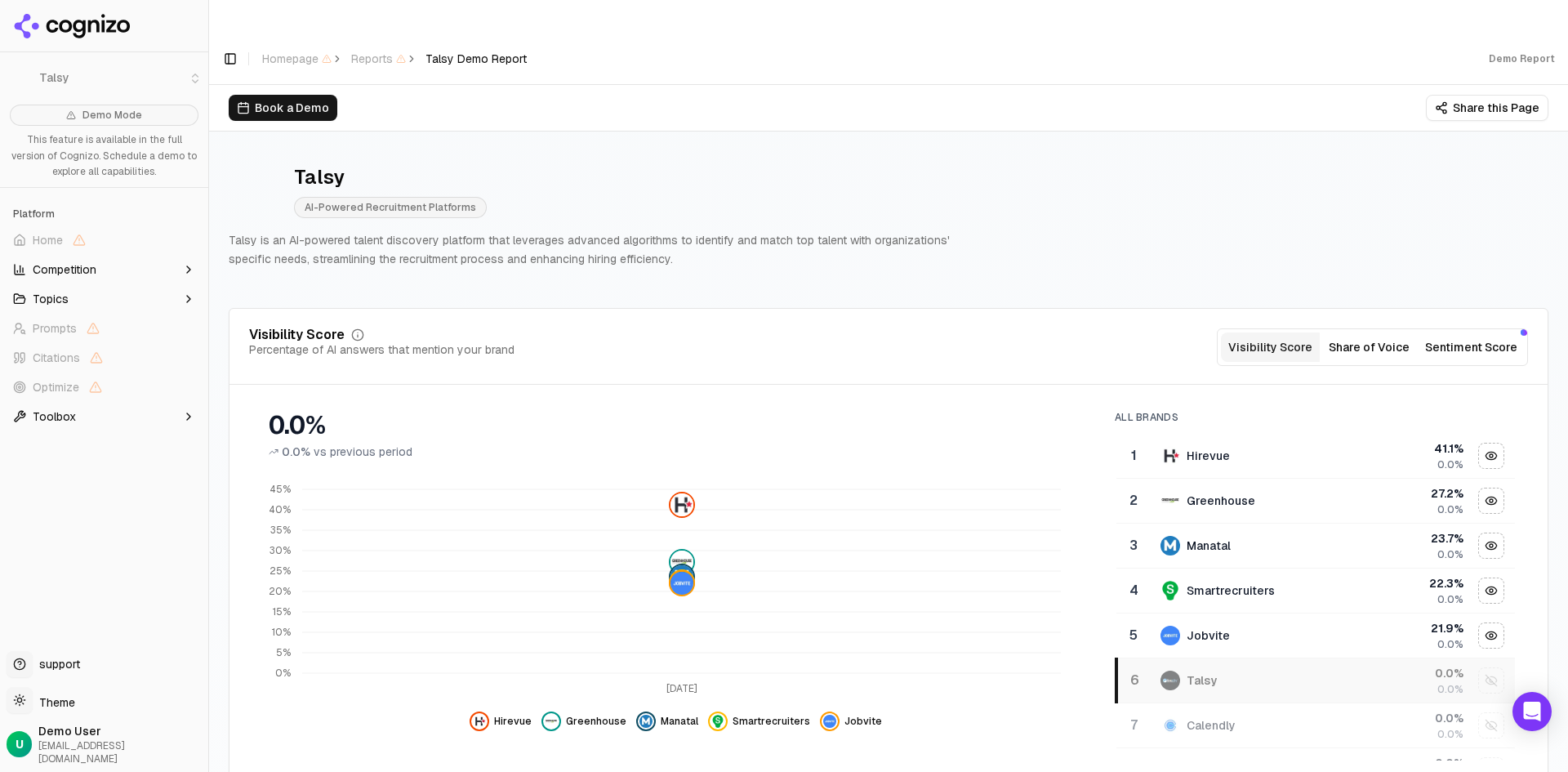
click at [233, 48] on button "Toggle Sidebar" at bounding box center [230, 59] width 23 height 23
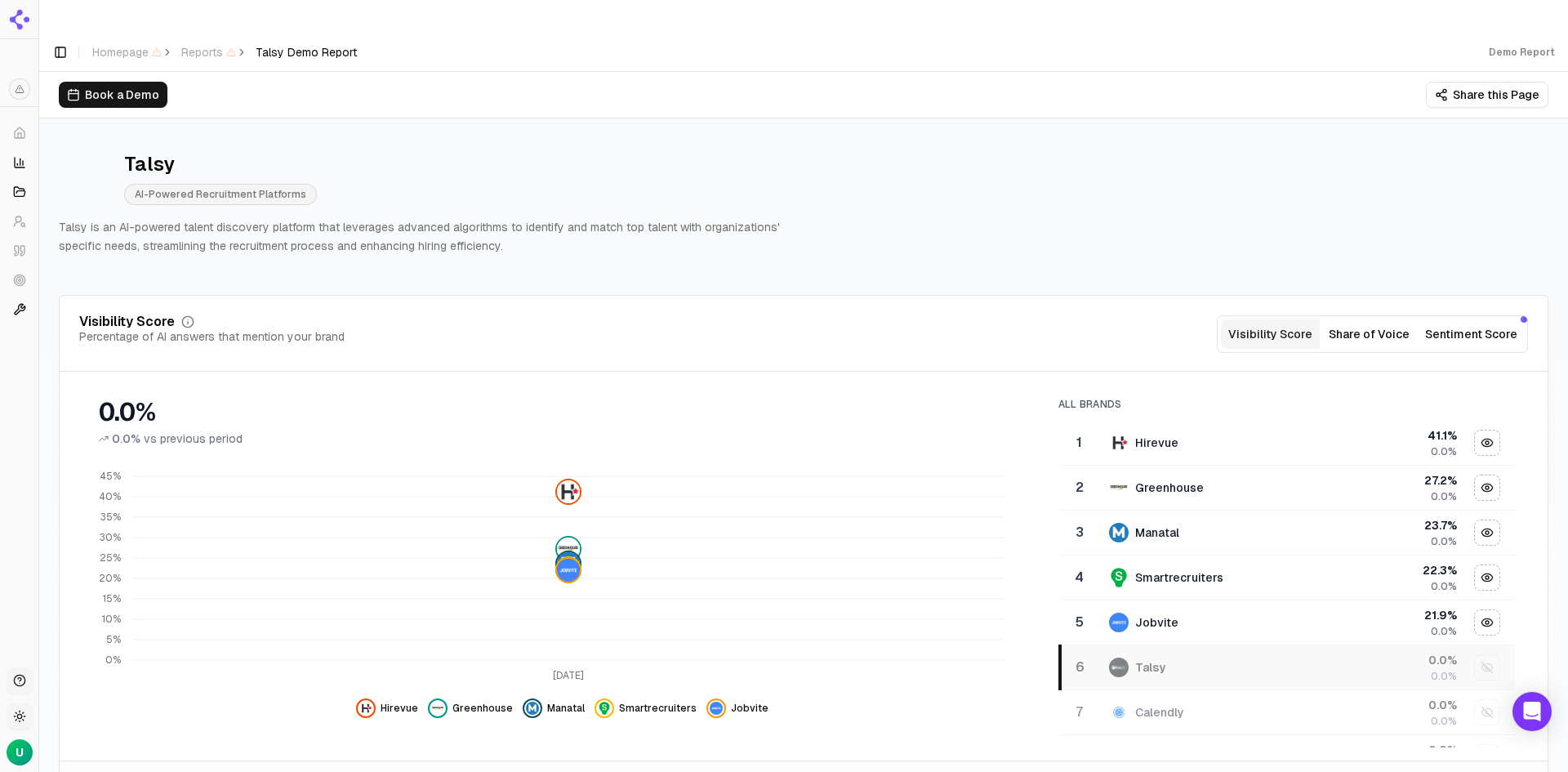
click at [63, 41] on button "Toggle Sidebar" at bounding box center [61, 53] width 23 height 23
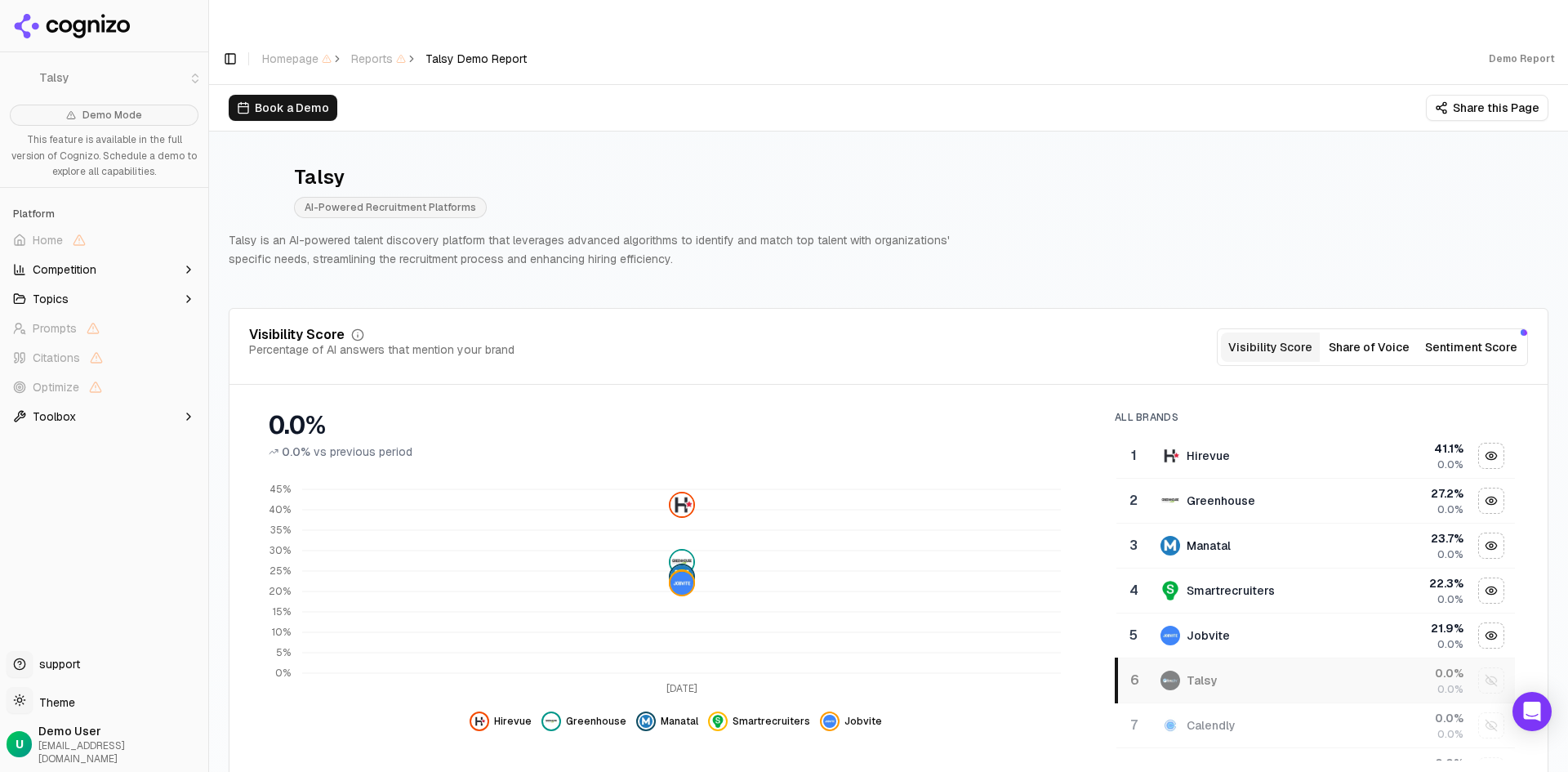
click at [202, 121] on button "Toggle Sidebar" at bounding box center [208, 386] width 13 height 772
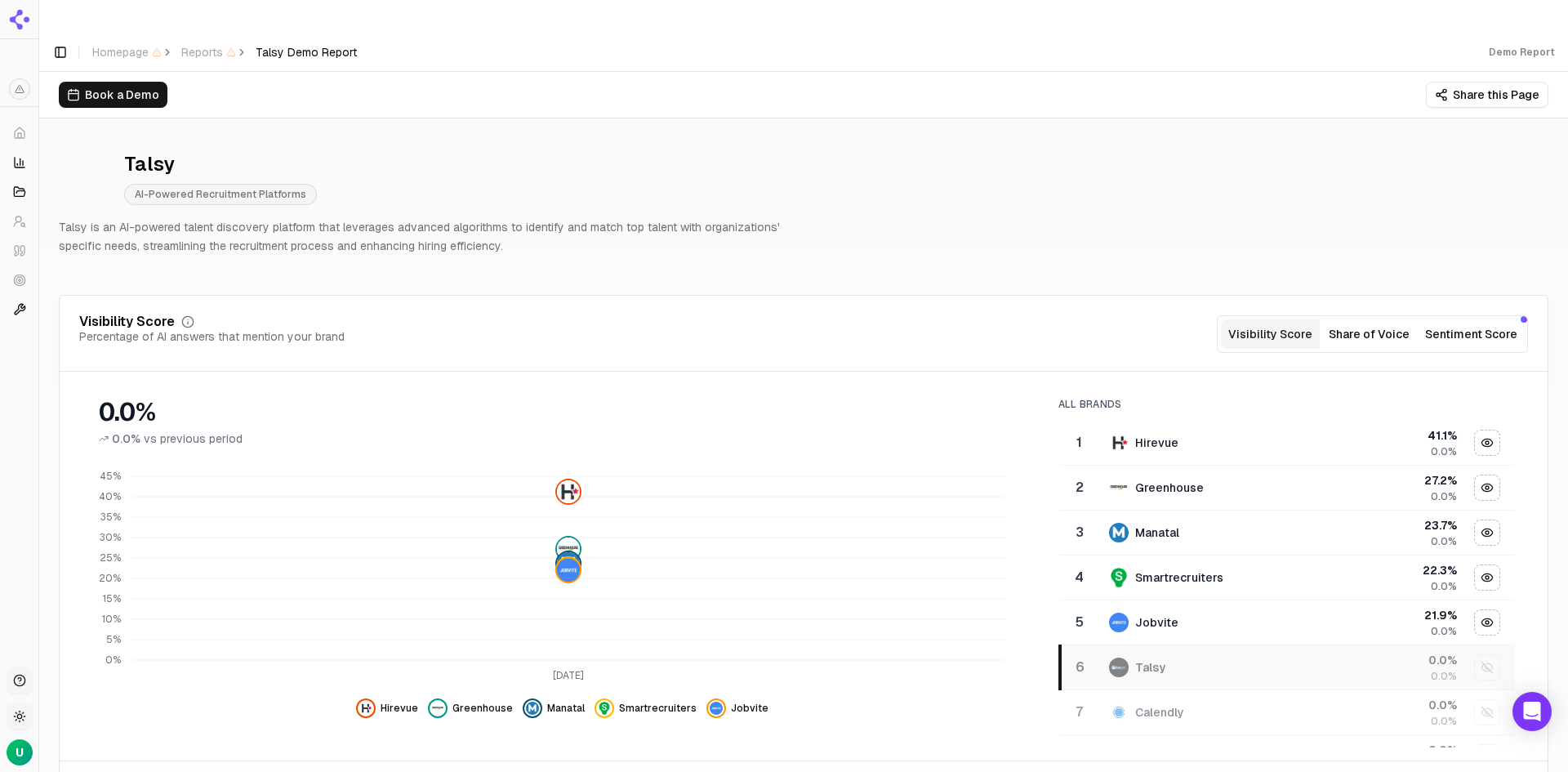
click at [40, 101] on button "Toggle Sidebar" at bounding box center [39, 386] width 13 height 772
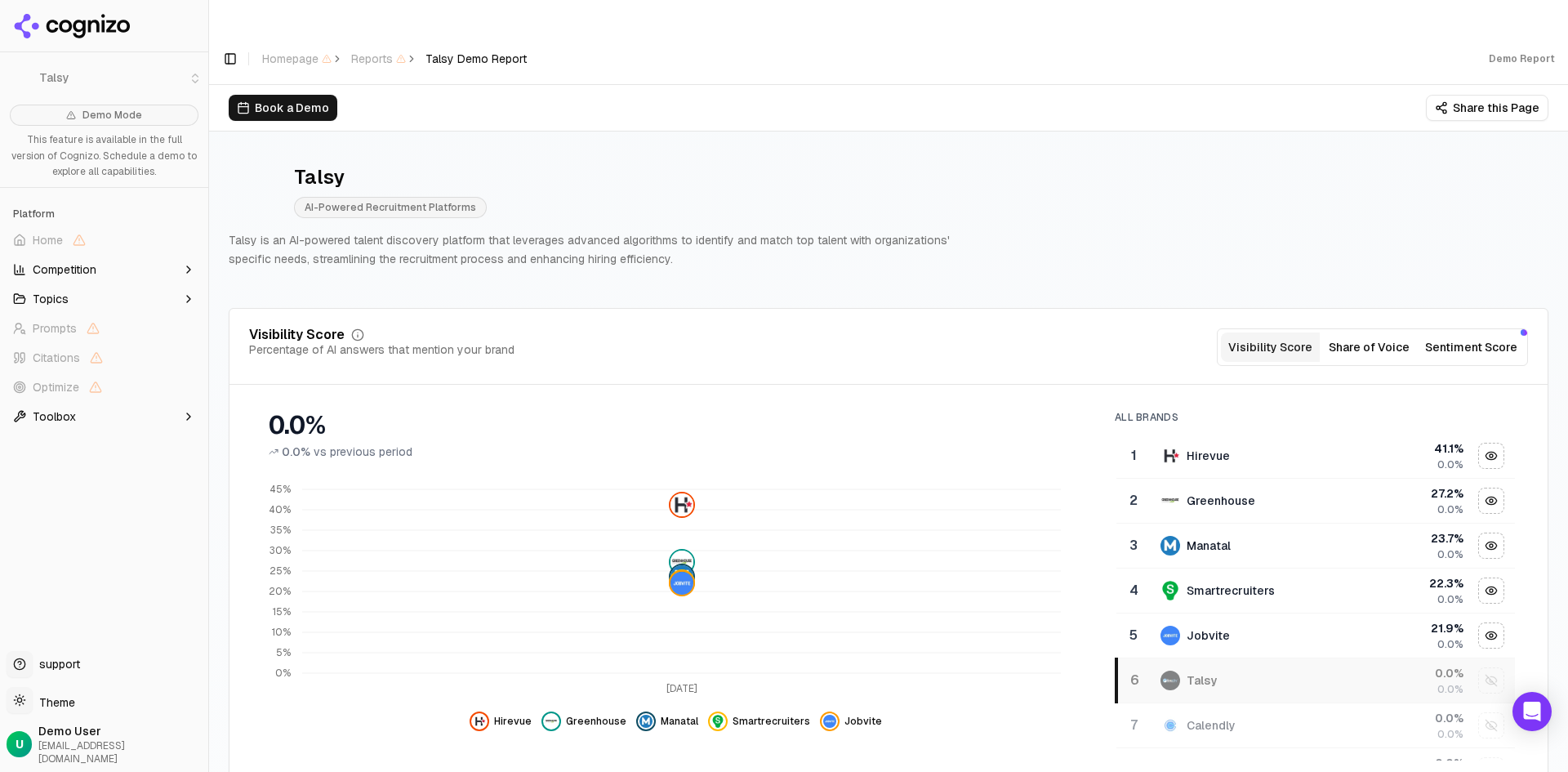
click at [1513, 53] on div "Demo Report" at bounding box center [1521, 59] width 66 height 13
